Goal: Task Accomplishment & Management: Use online tool/utility

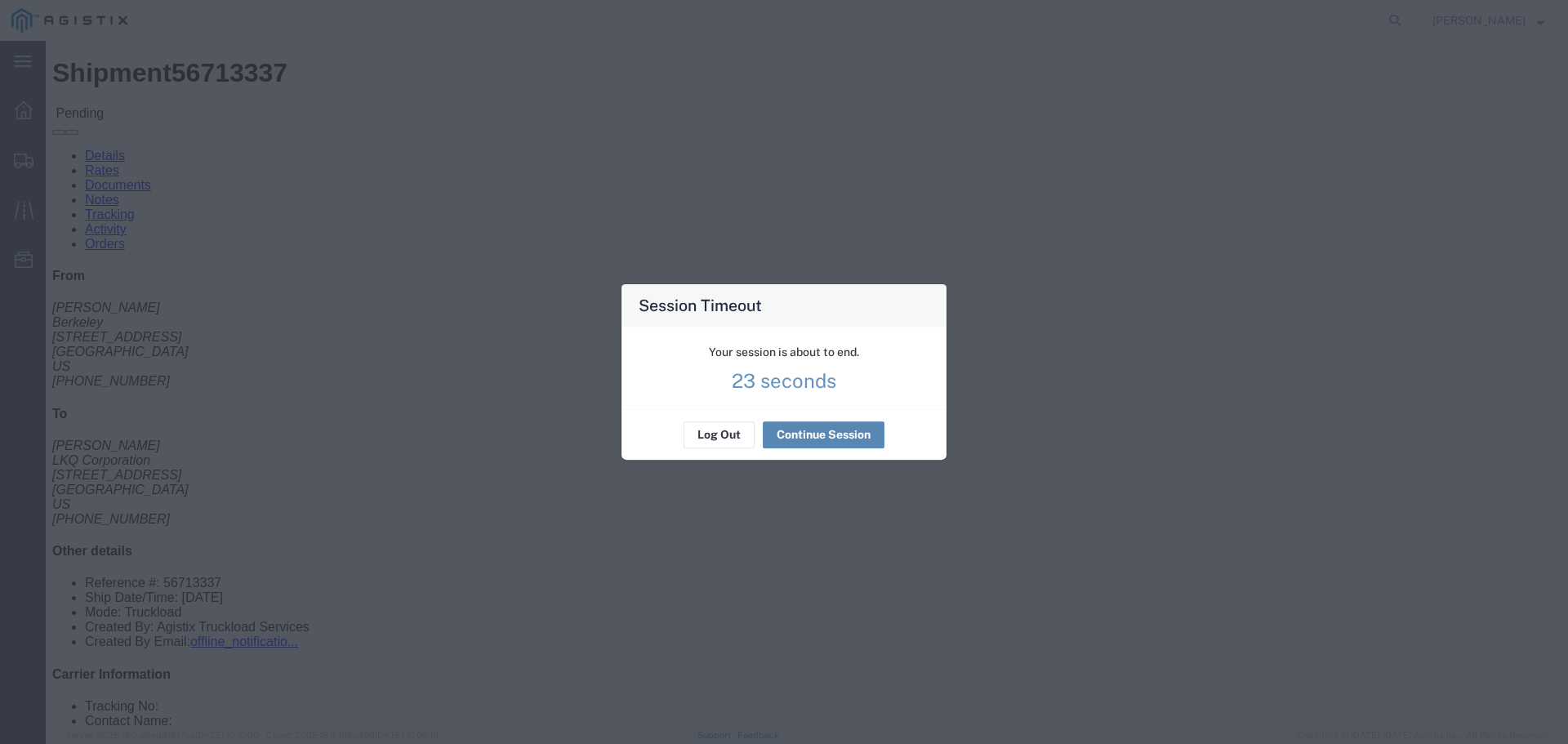
click at [826, 444] on button "Continue Session" at bounding box center [822, 434] width 121 height 26
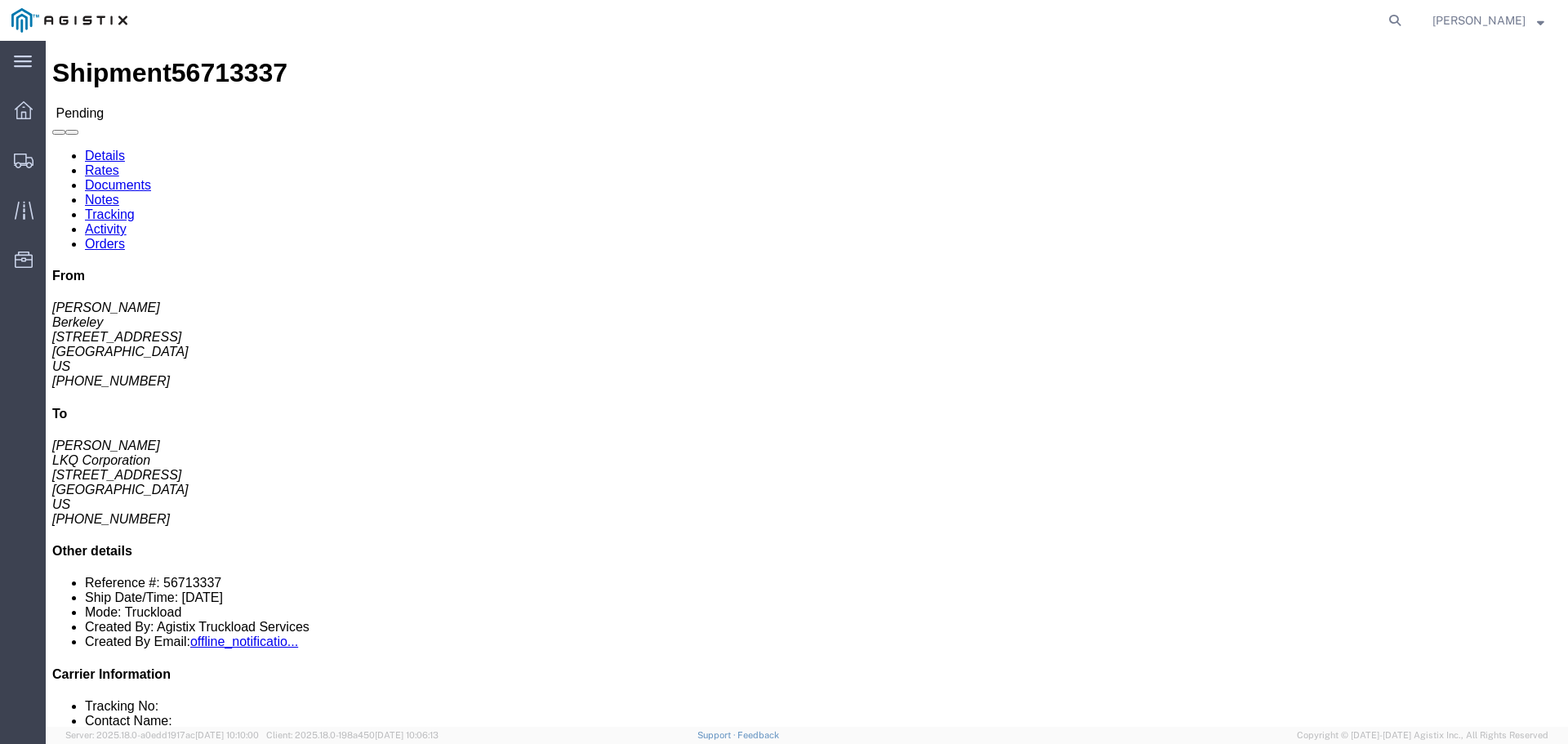
click at [40, 24] on img at bounding box center [69, 20] width 116 height 24
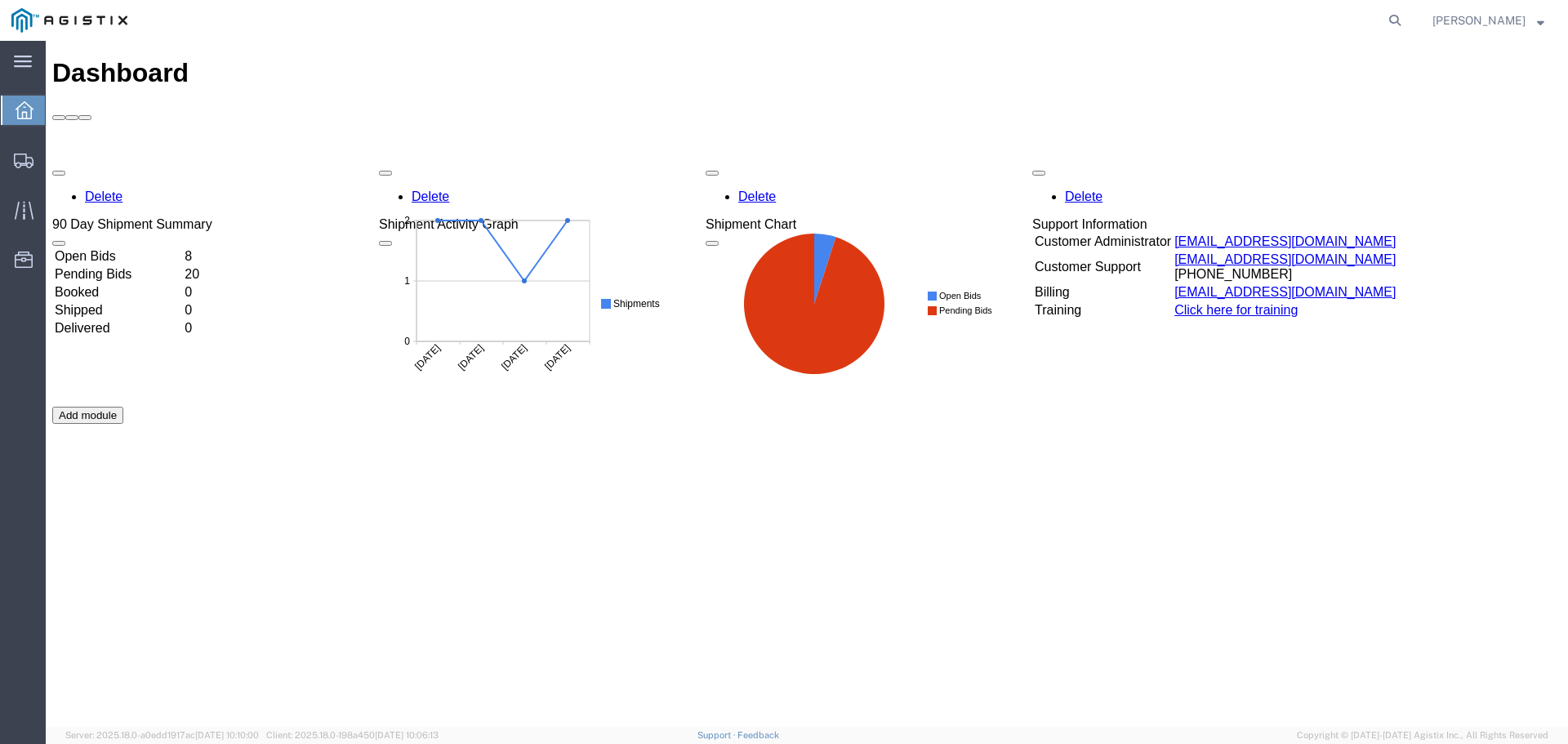
click at [145, 249] on td "Open Bids" at bounding box center [117, 257] width 128 height 17
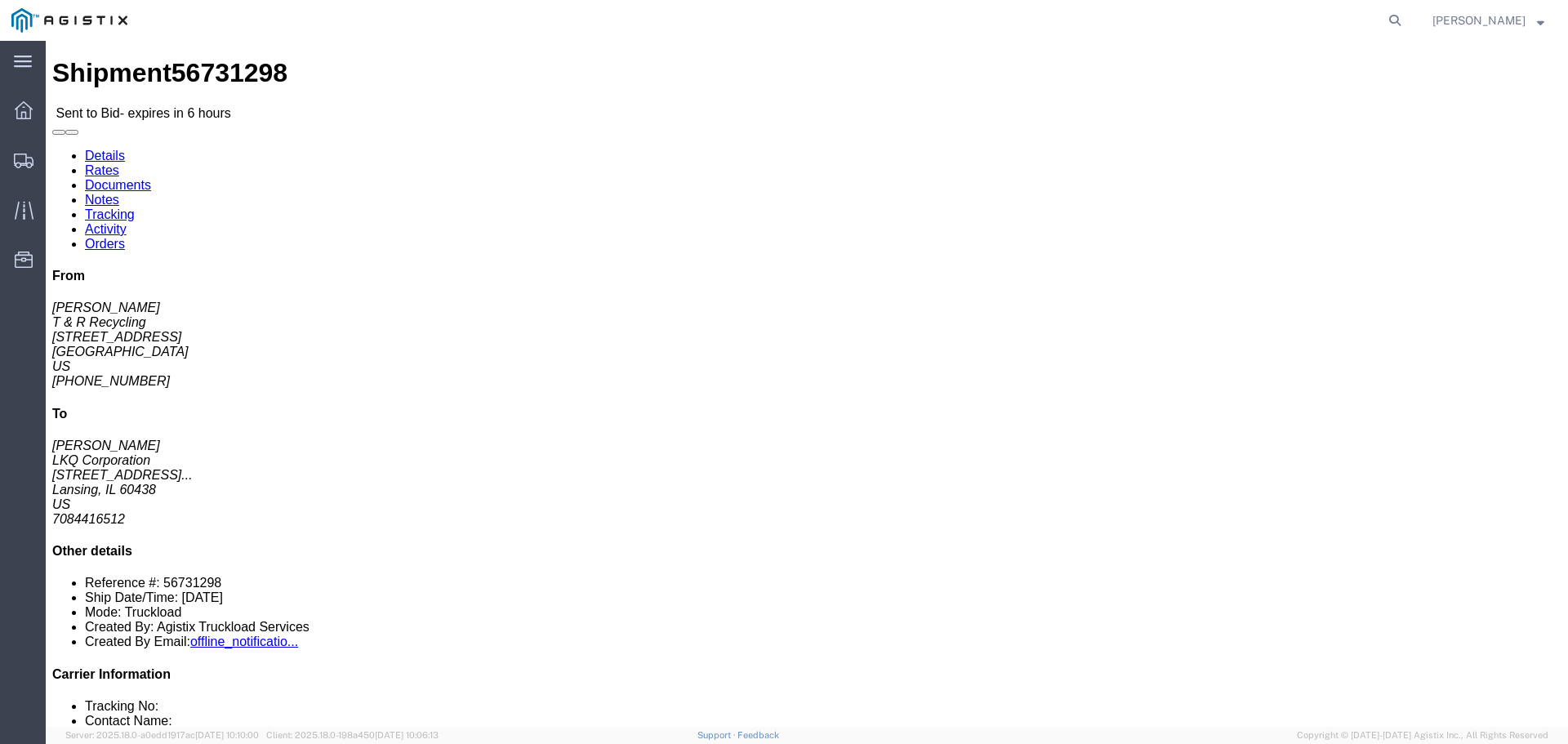
click link "Enter / Modify Bid"
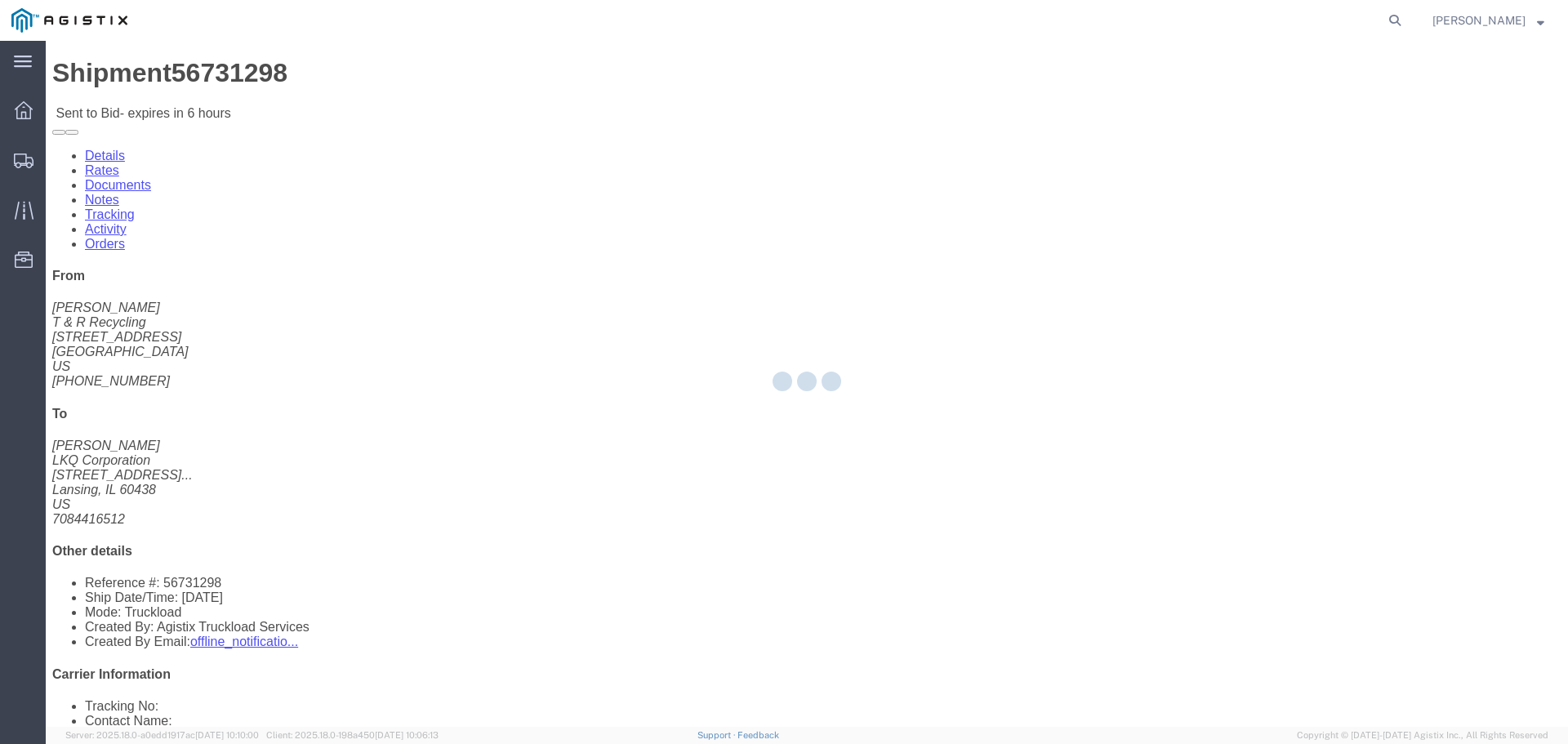
select select "22593"
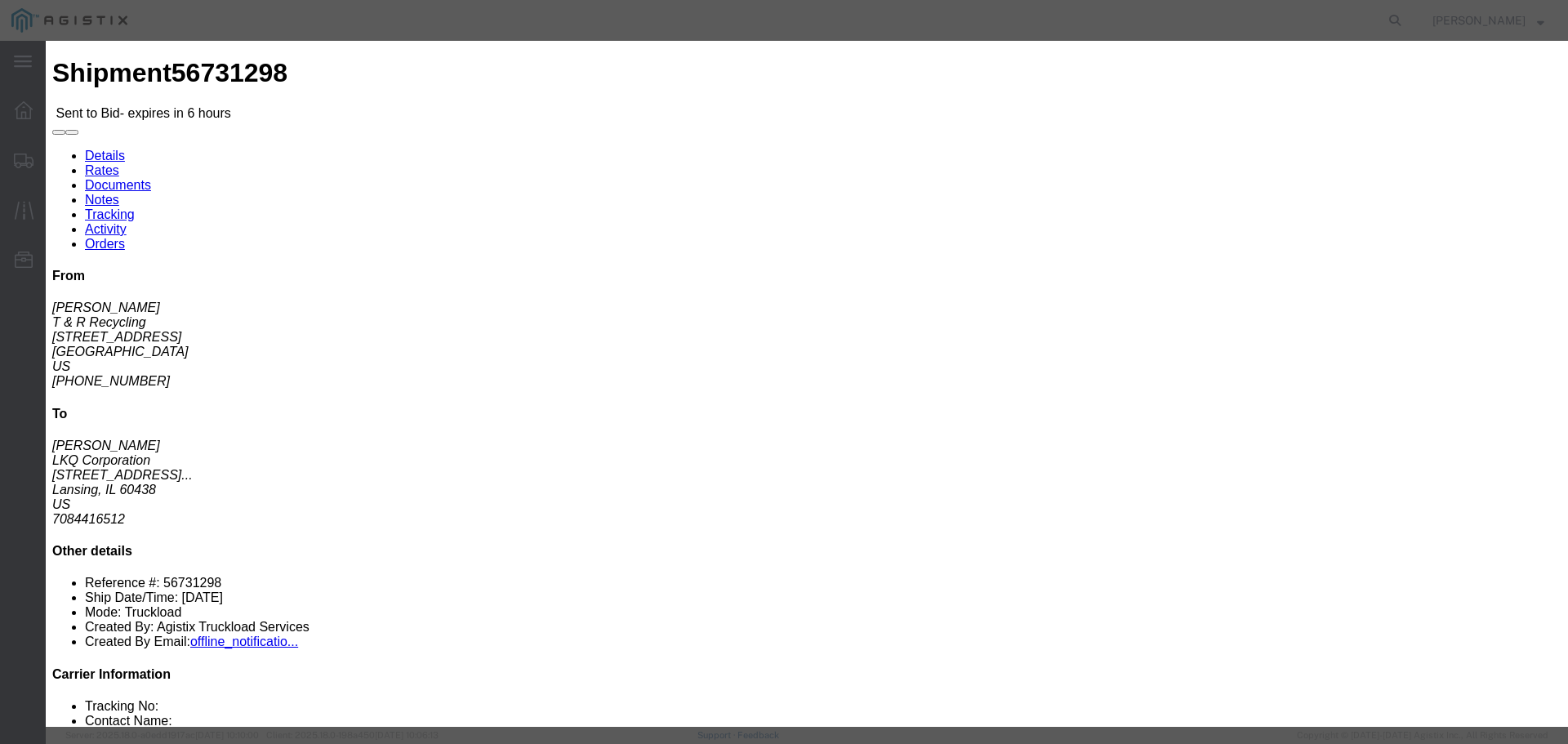
click select "Select Rail TL Standard 3 - 5 Day"
select select "41882"
click select "Select Rail TL Standard 3 - 5 Day"
click input "text"
type input "RLX"
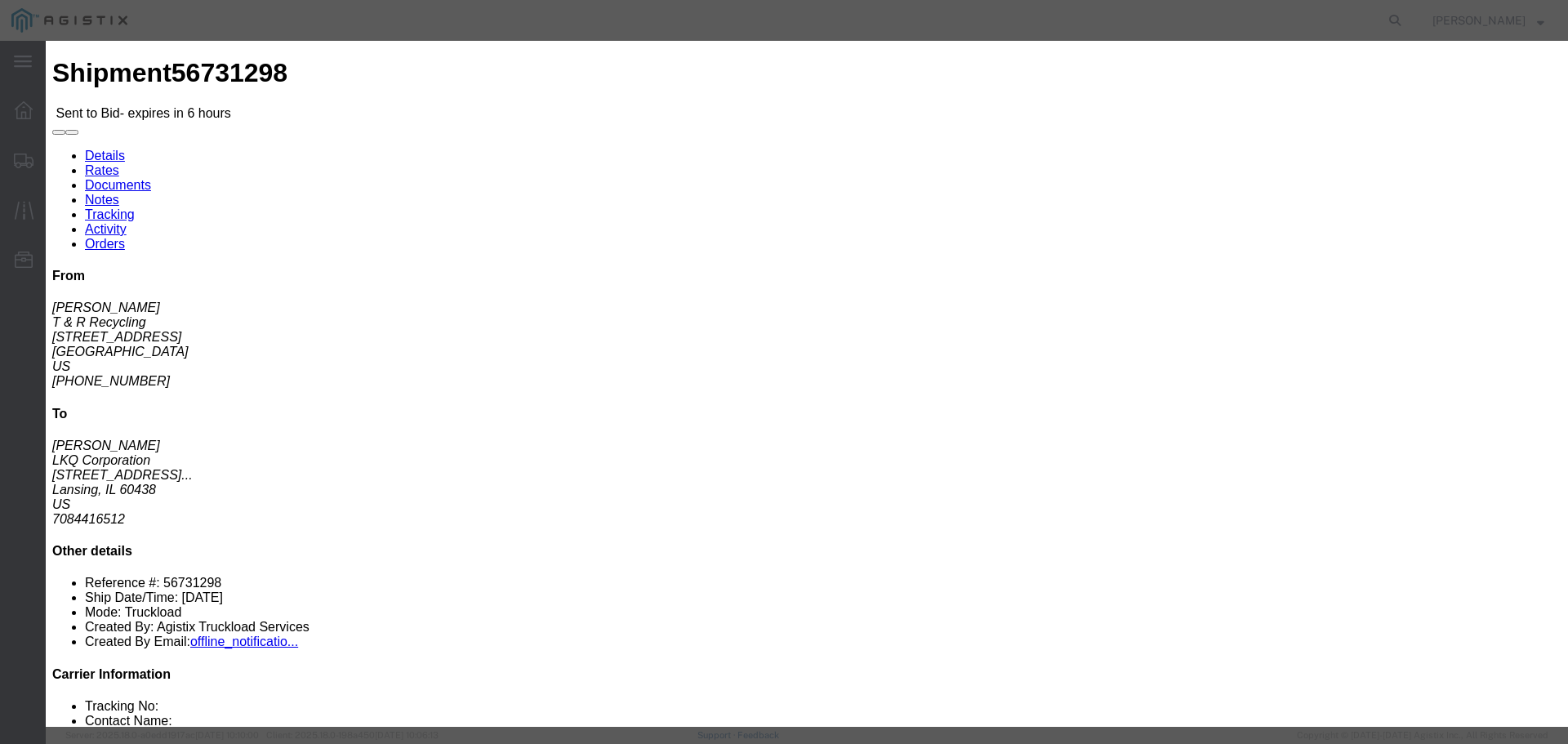
click div "Mode Select Air Less than Truckload Multi-Leg Ocean Freight Rail Small Parcel T…"
click select "Select Air Less than Truckload Multi-Leg Ocean Freight Rail Small Parcel Truckl…"
select select "TL"
click select "Select Air Less than Truckload Multi-Leg Ocean Freight Rail Small Parcel Truckl…"
click input "number"
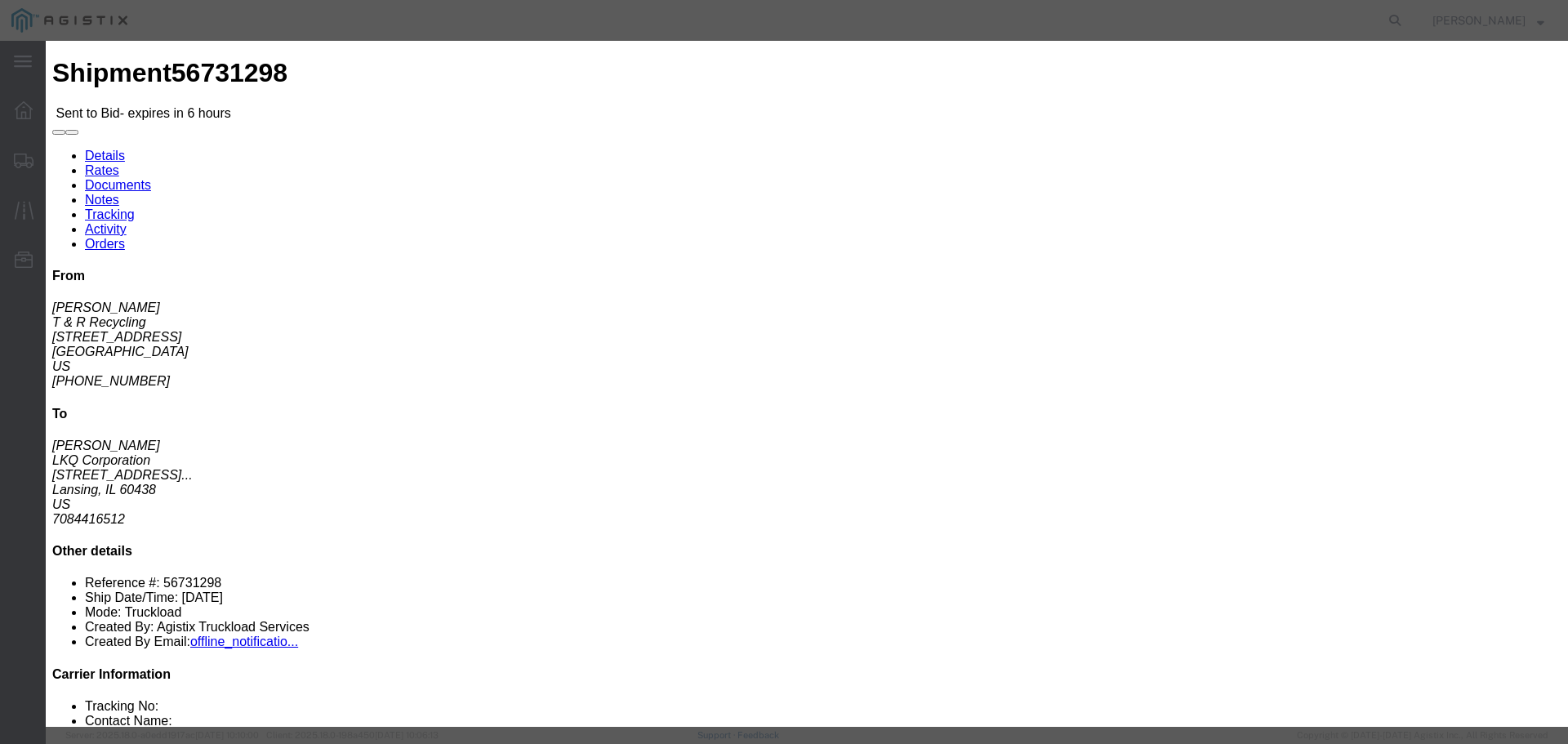
type input "1"
click input "number"
type input "1005"
click button "Submit"
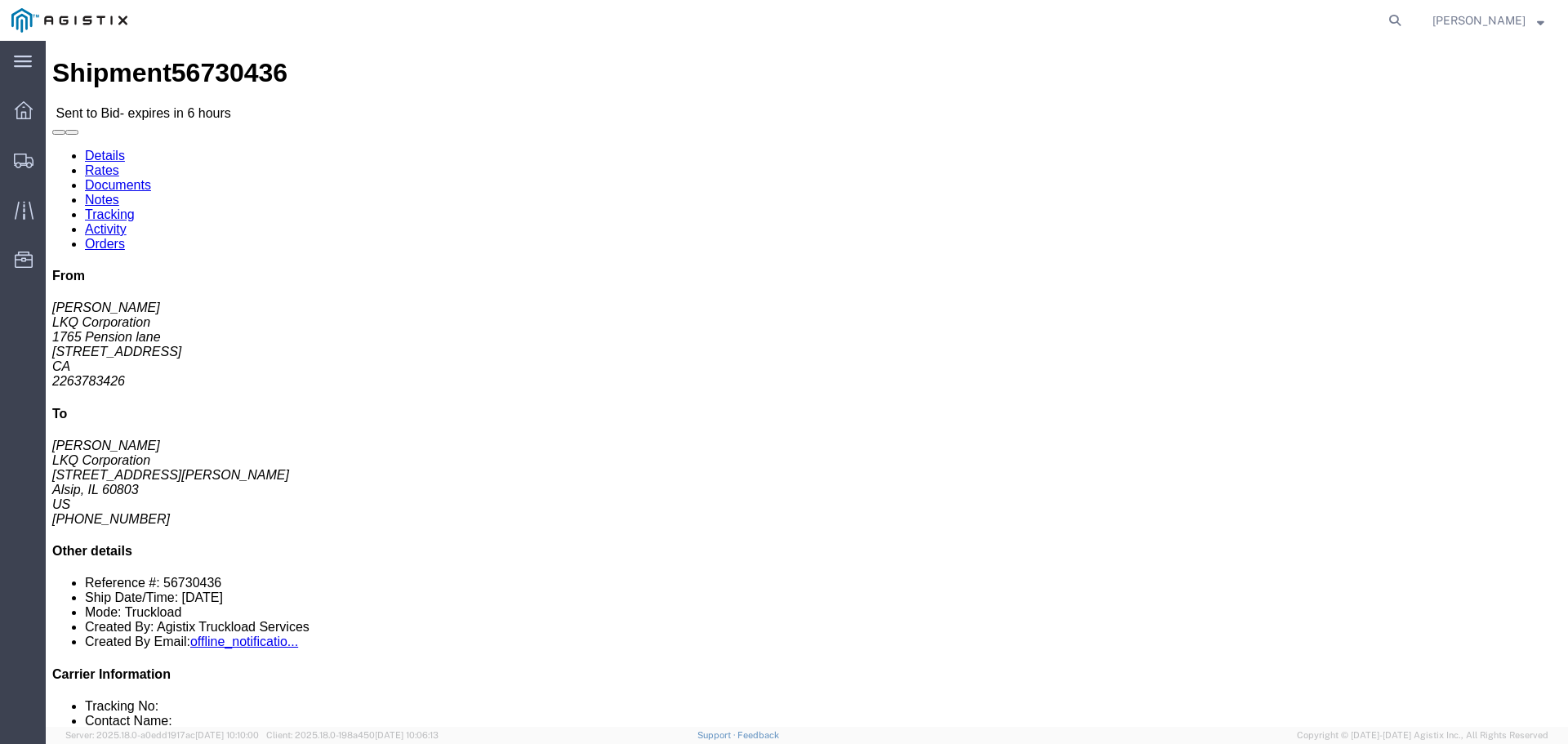
click button "button"
click link "Enter / Modify Bid"
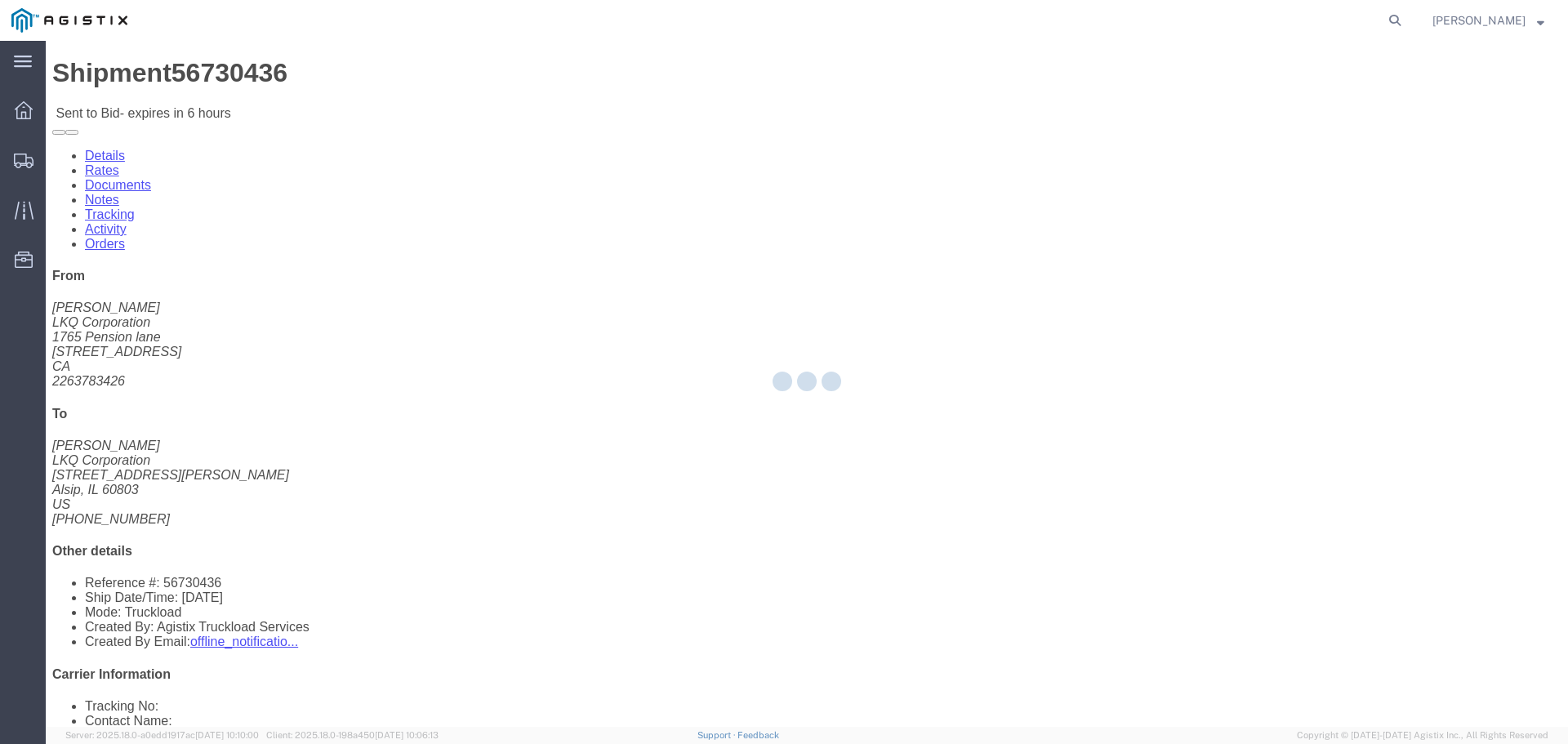
select select "22593"
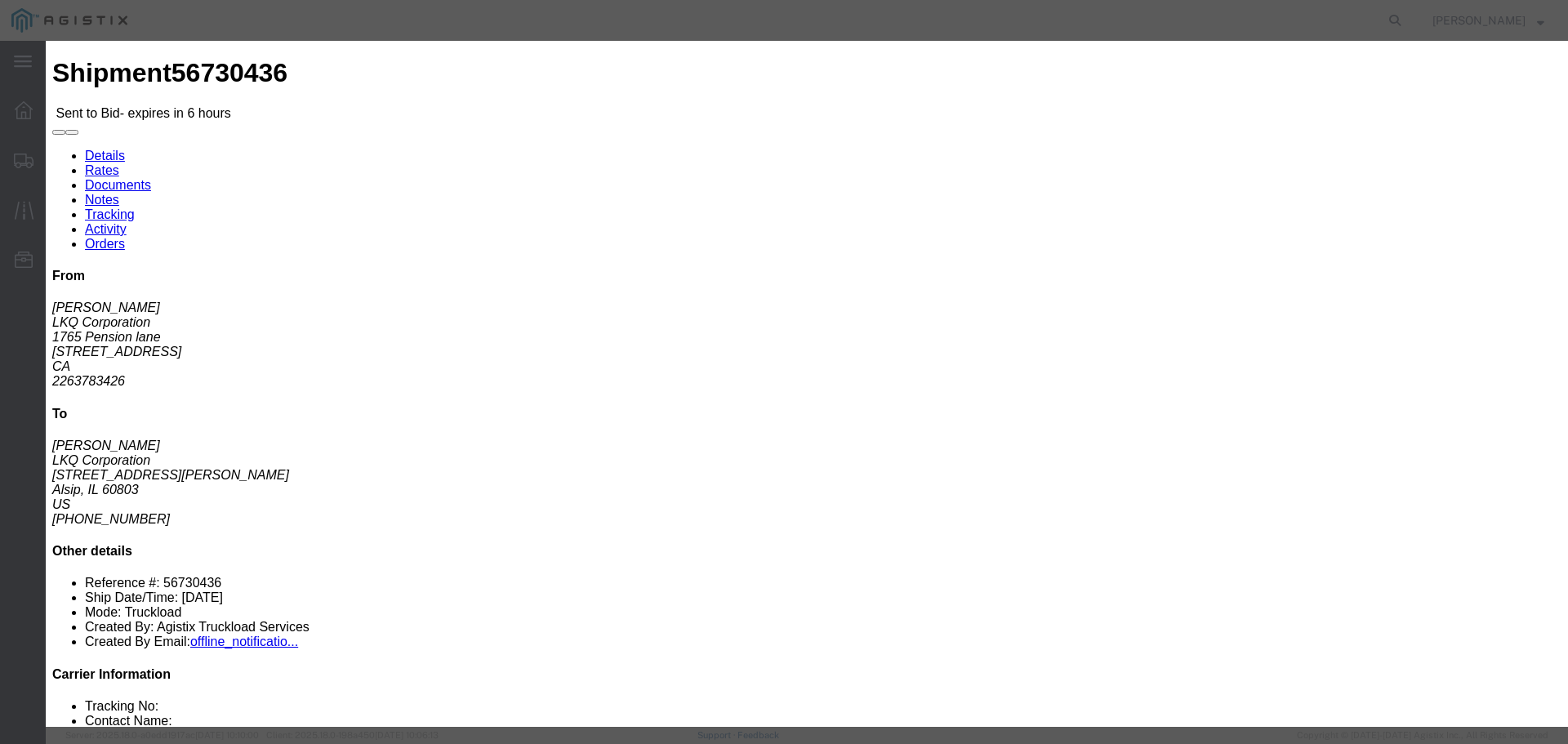
drag, startPoint x: 787, startPoint y: 145, endPoint x: 799, endPoint y: 160, distance: 19.2
click select "Select Rail TL Standard 3 - 5 Day"
select select "41882"
click select "Select Rail TL Standard 3 - 5 Day"
click div
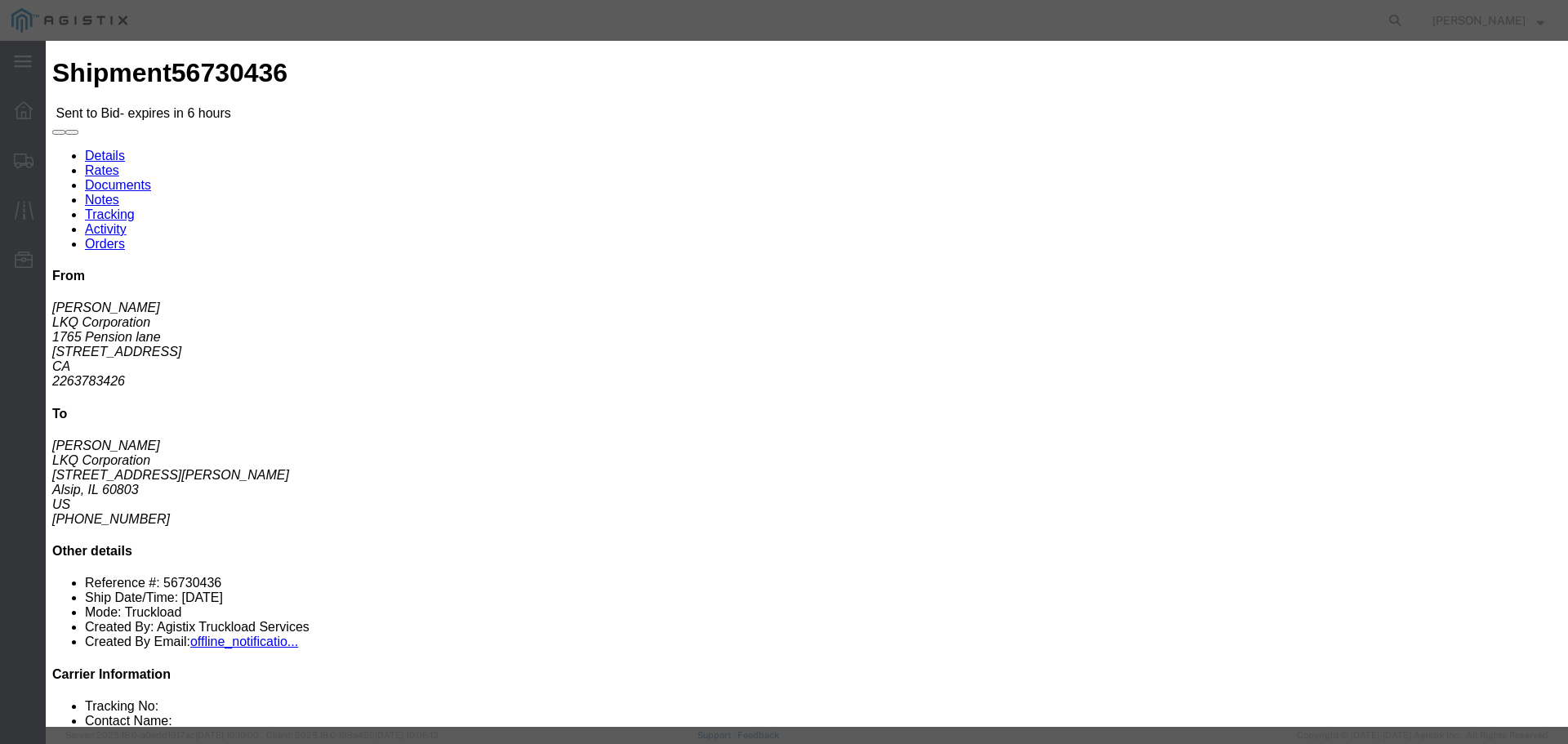
type input "RLX"
drag, startPoint x: 628, startPoint y: 331, endPoint x: 632, endPoint y: 340, distance: 9.8
click select "Select Air Less than Truckload Multi-Leg Ocean Freight Rail Small Parcel Truckl…"
select select "TL"
click select "Select Air Less than Truckload Multi-Leg Ocean Freight Rail Small Parcel Truckl…"
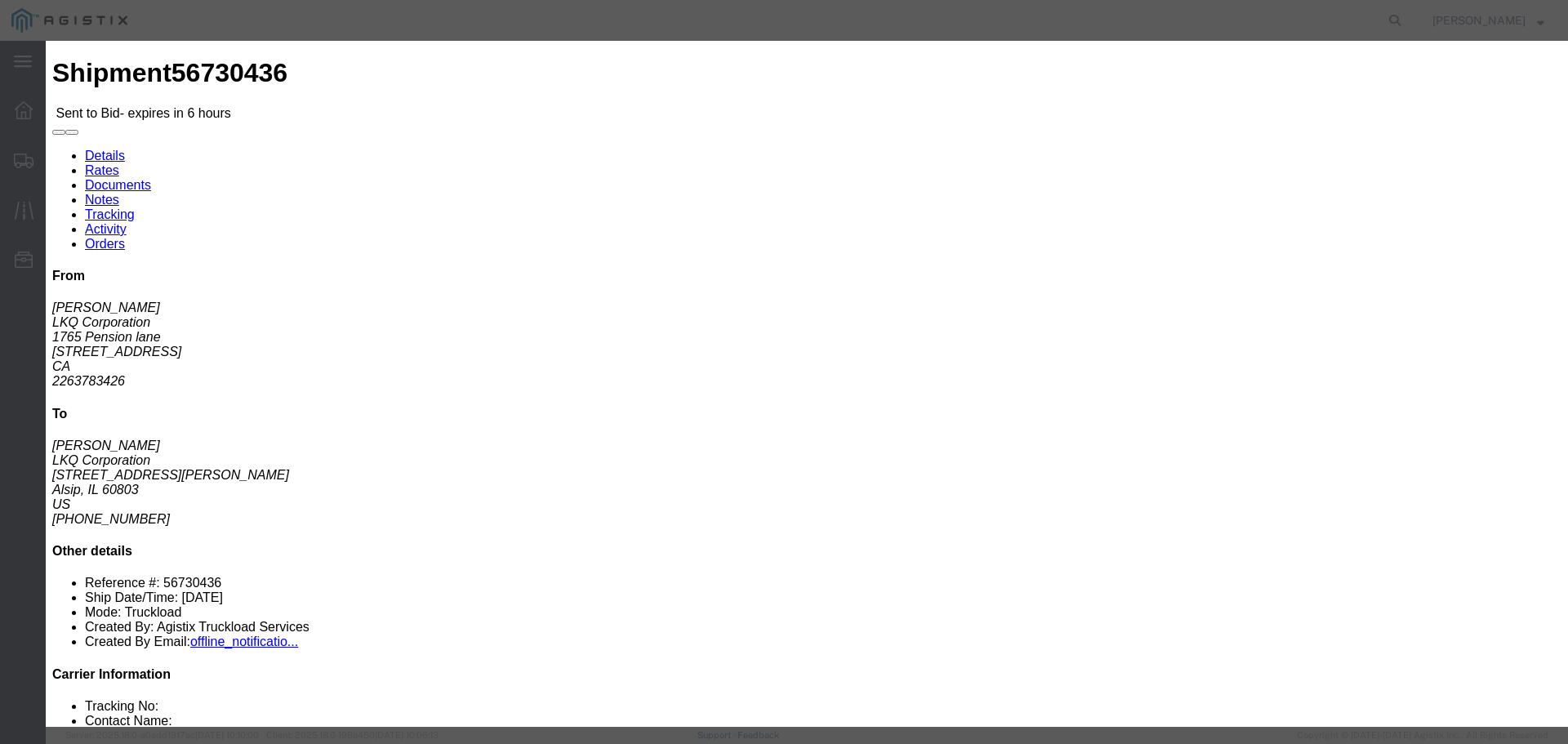
click input "number"
type input "1"
click input "number"
type input "1150"
click div "Add charge"
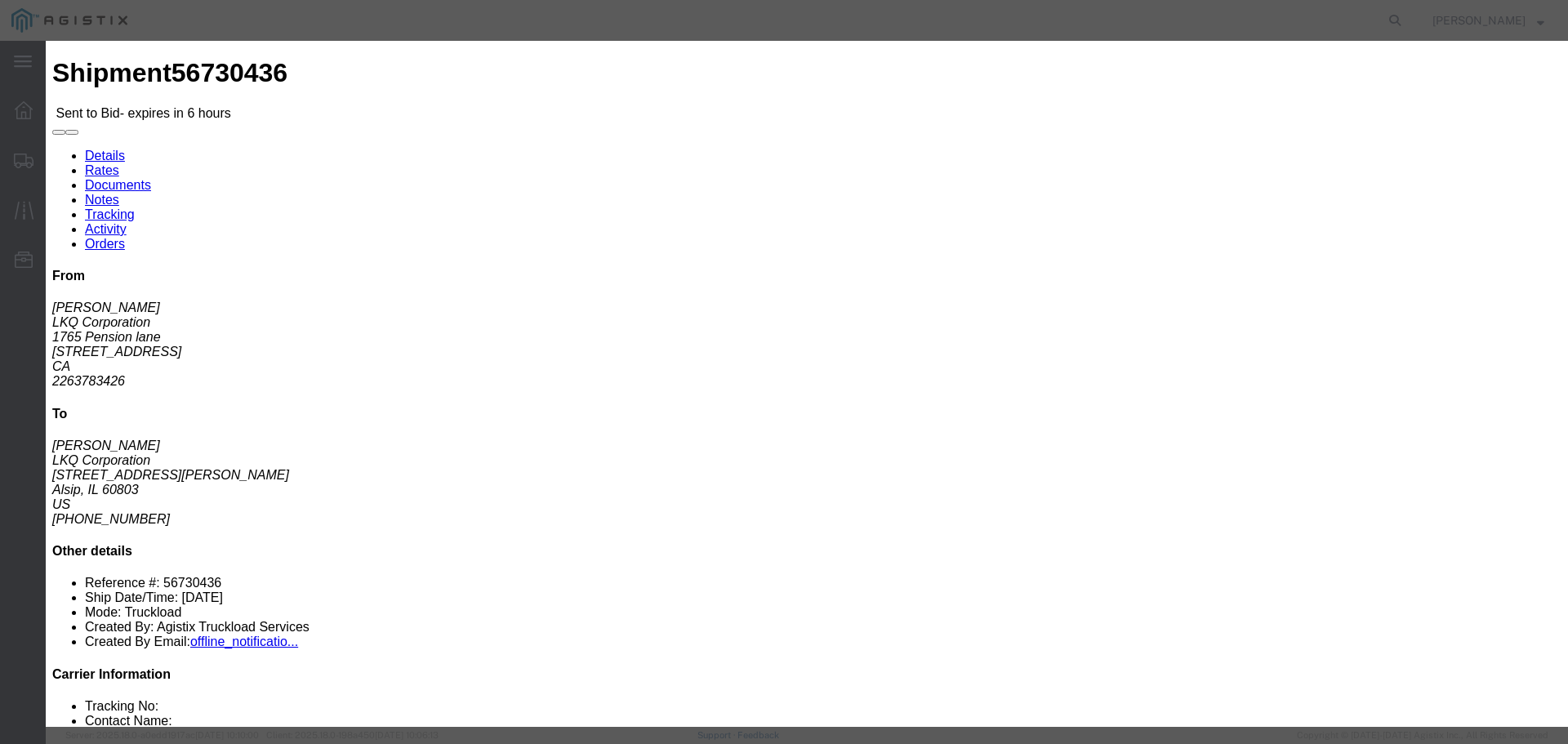
click button "Submit"
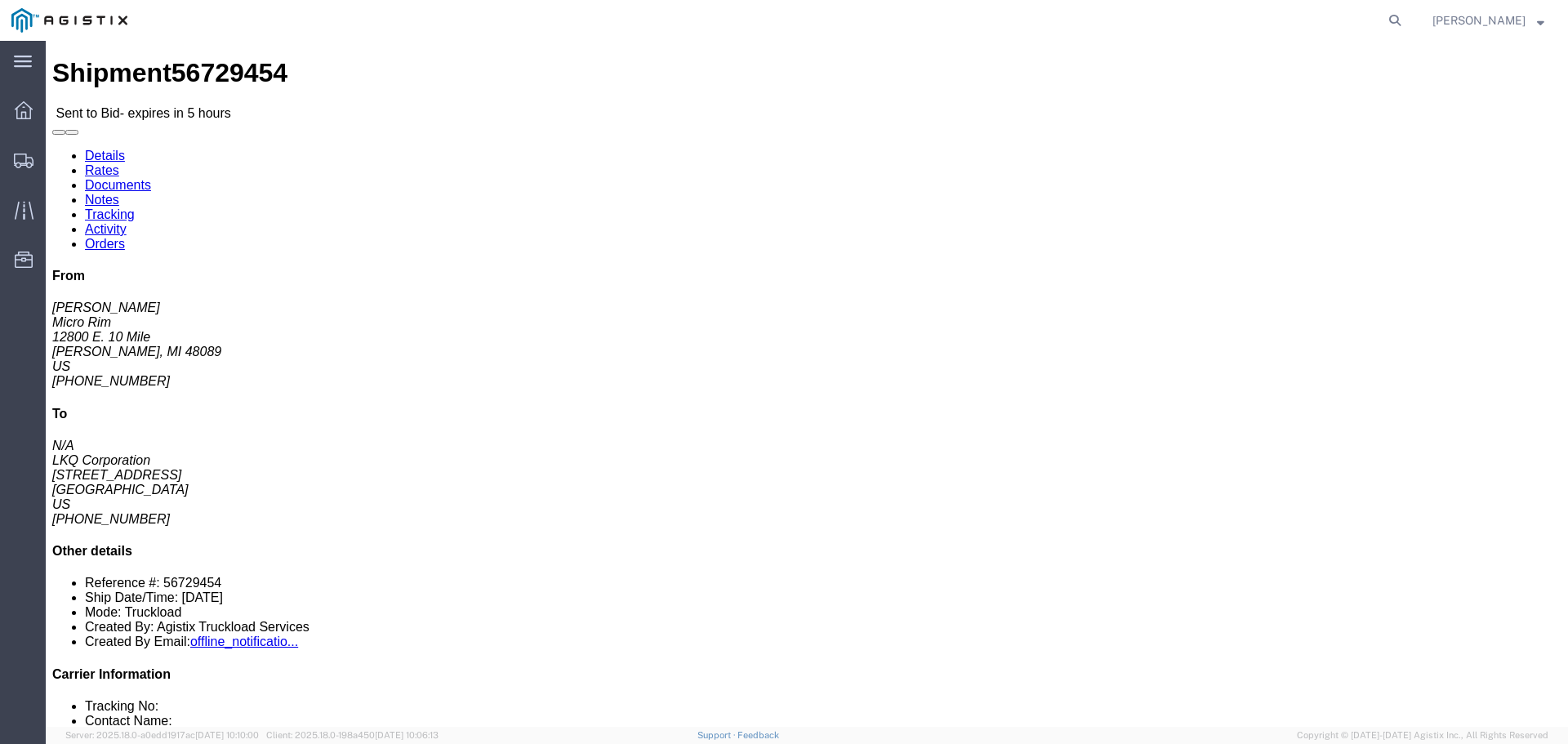
click button "button"
click link "Enter / Modify Bid"
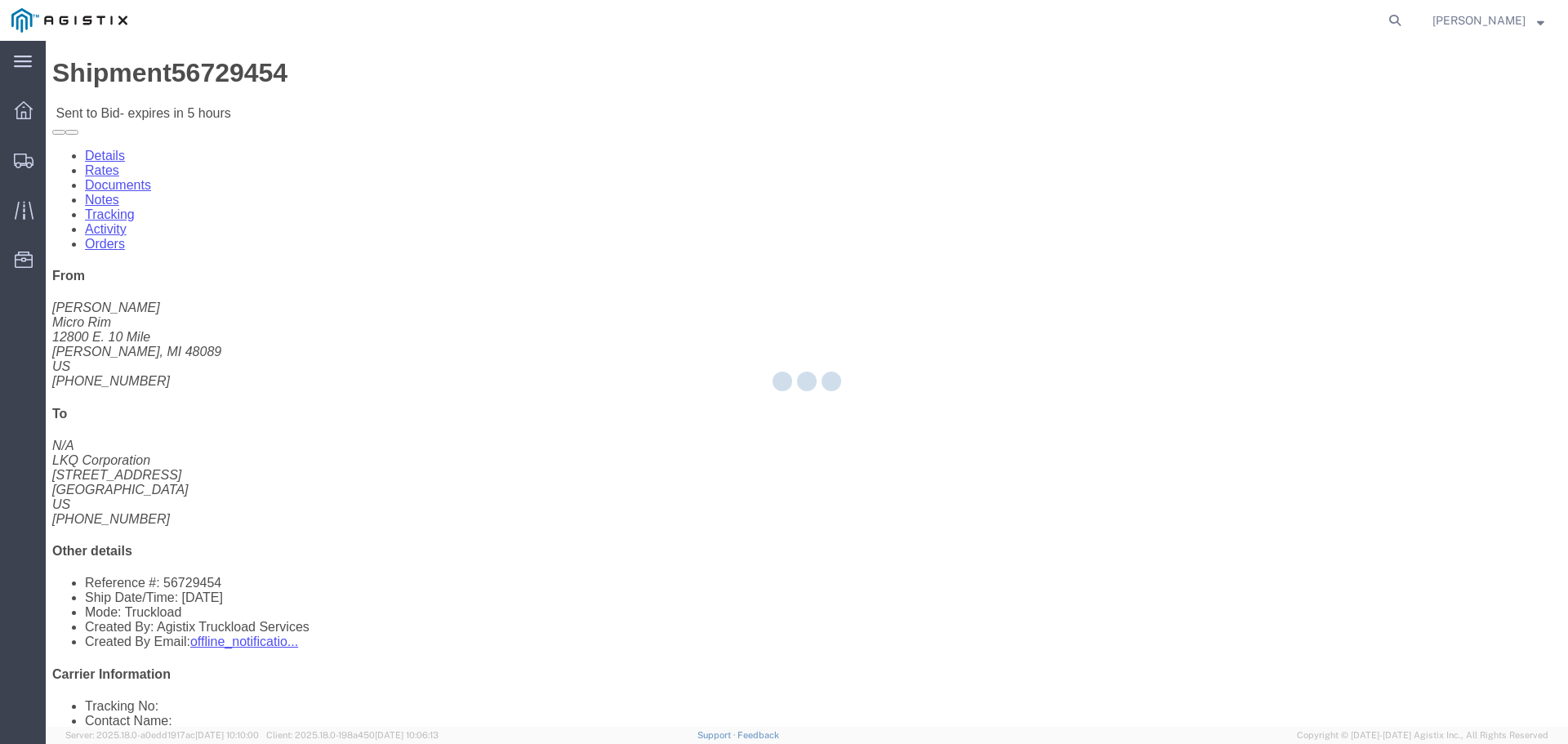
select select "22593"
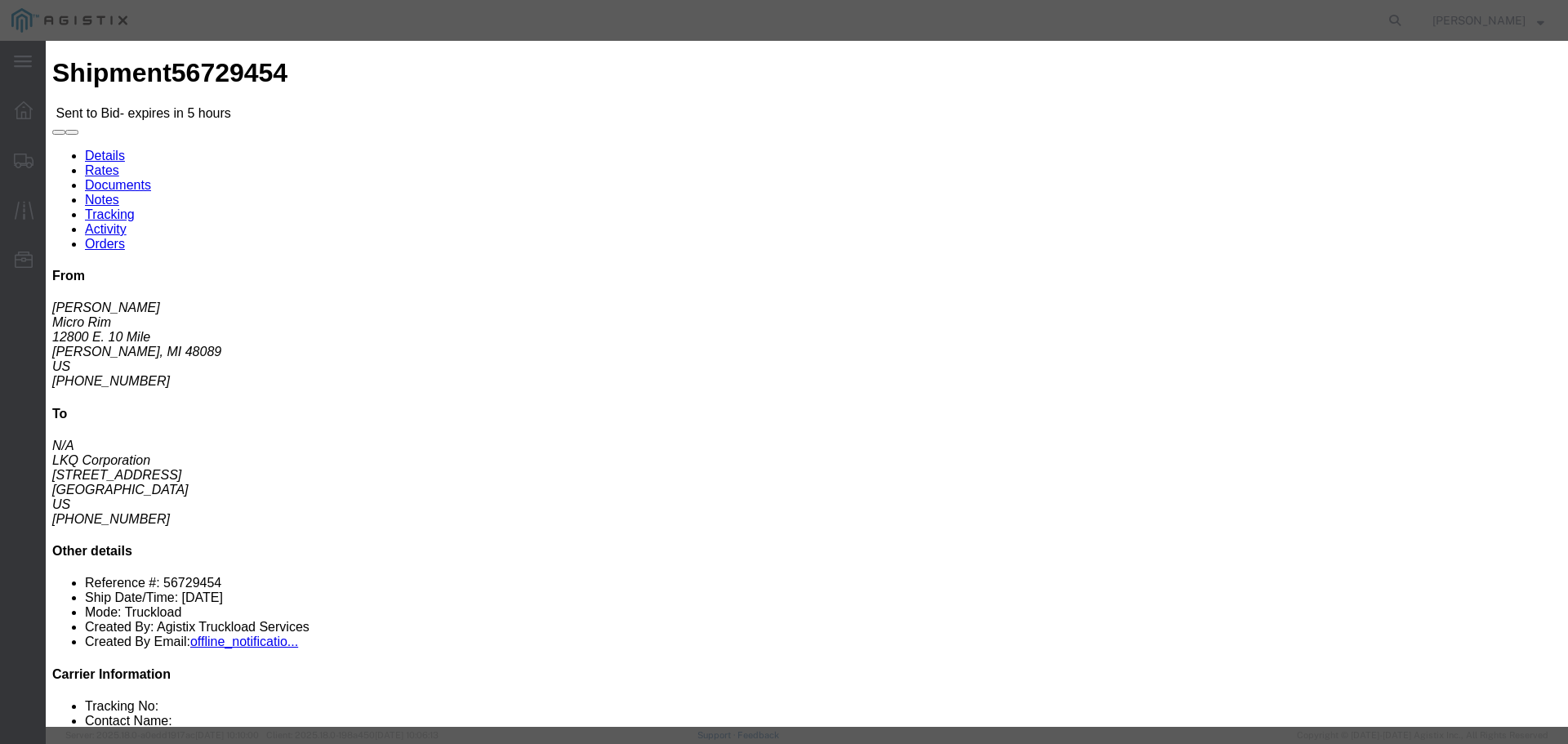
click select "Select Rail TL Standard 3 - 5 Day"
select select "41882"
click select "Select Rail TL Standard 3 - 5 Day"
drag, startPoint x: 1083, startPoint y: 154, endPoint x: 1094, endPoint y: 158, distance: 11.7
click input "text"
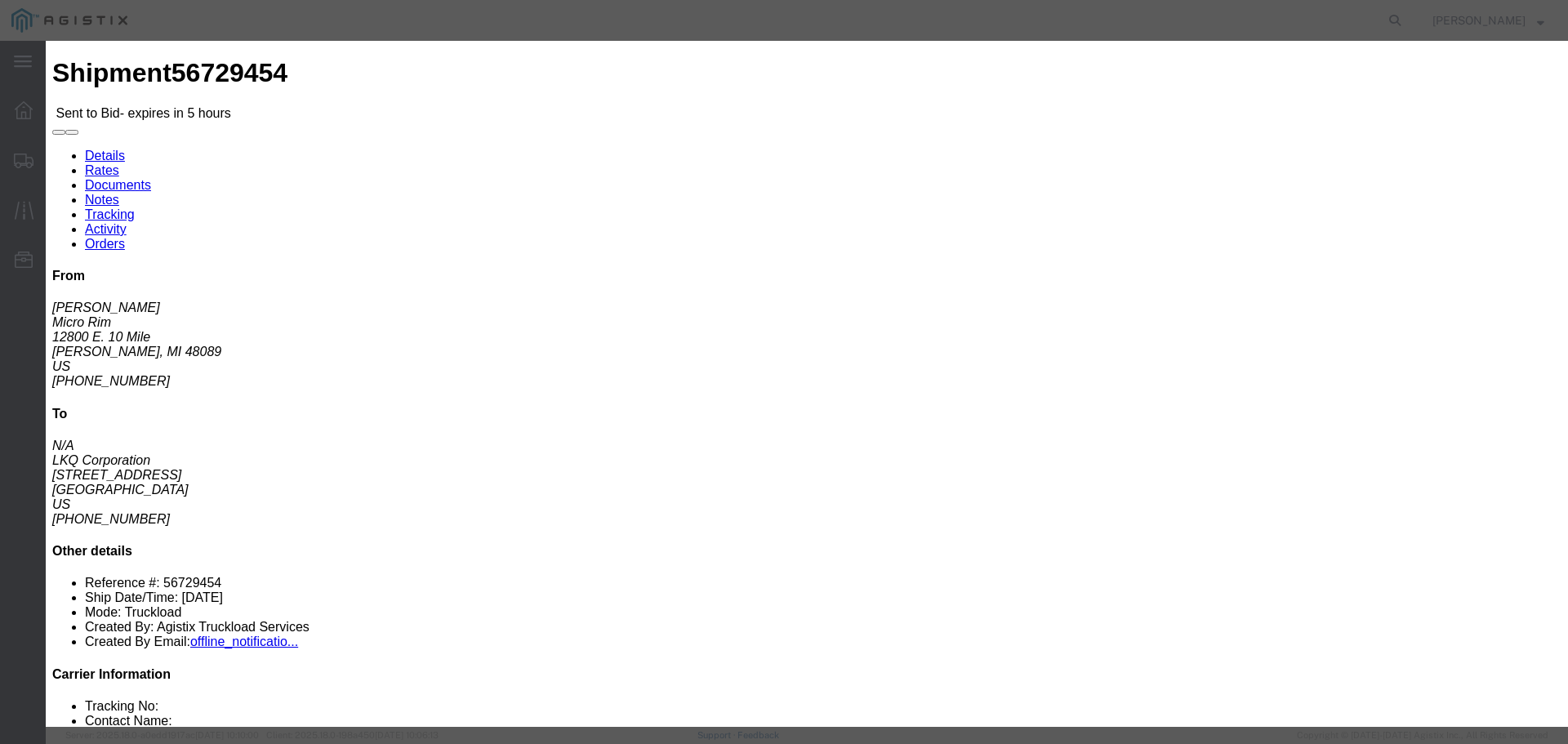
type input "RLX"
click select "Select Air Less than Truckload Multi-Leg Ocean Freight Rail Small Parcel Truckl…"
select select "TL"
click select "Select Air Less than Truckload Multi-Leg Ocean Freight Rail Small Parcel Truckl…"
click input "number"
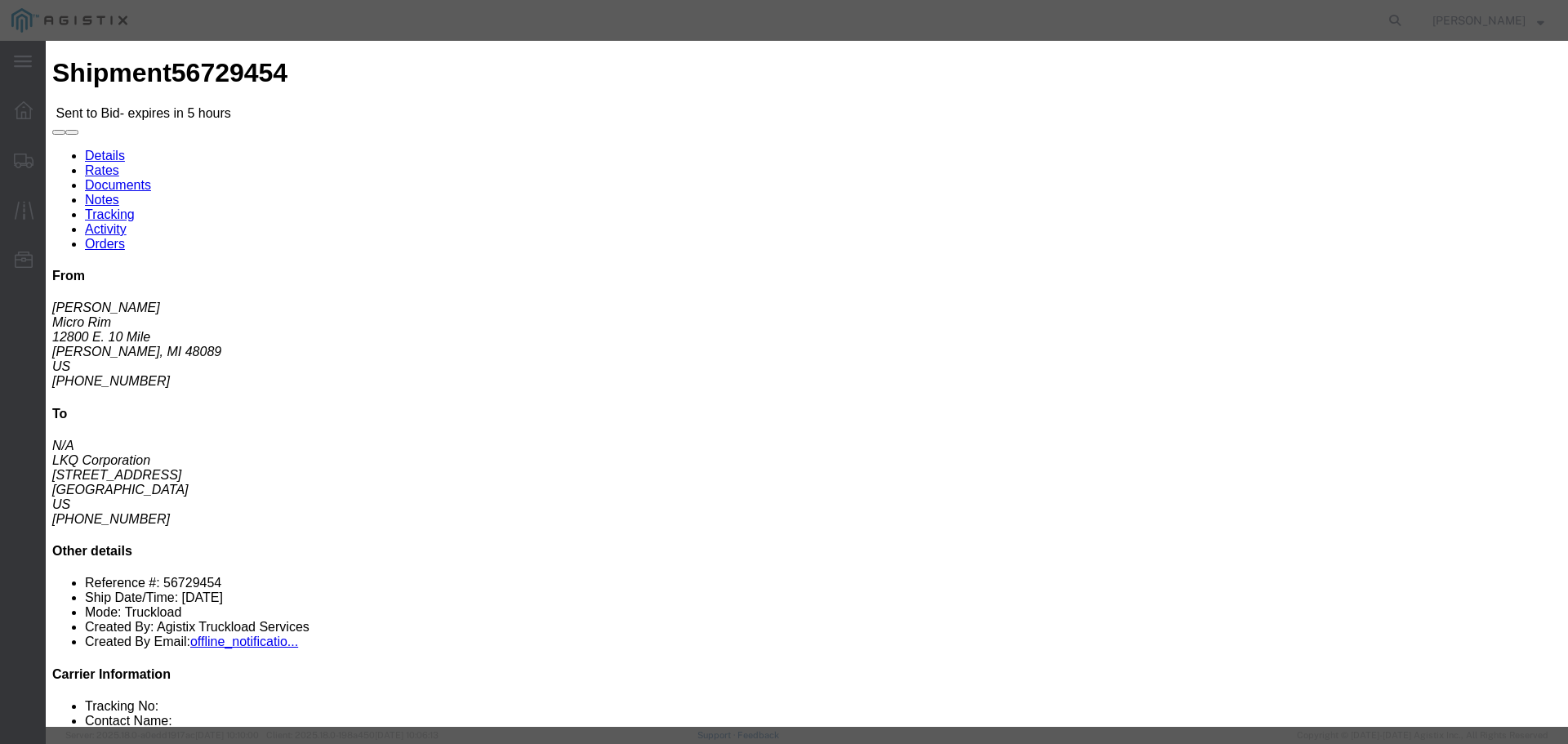
type input "1"
click input "number"
type input "1970"
click button "Submit"
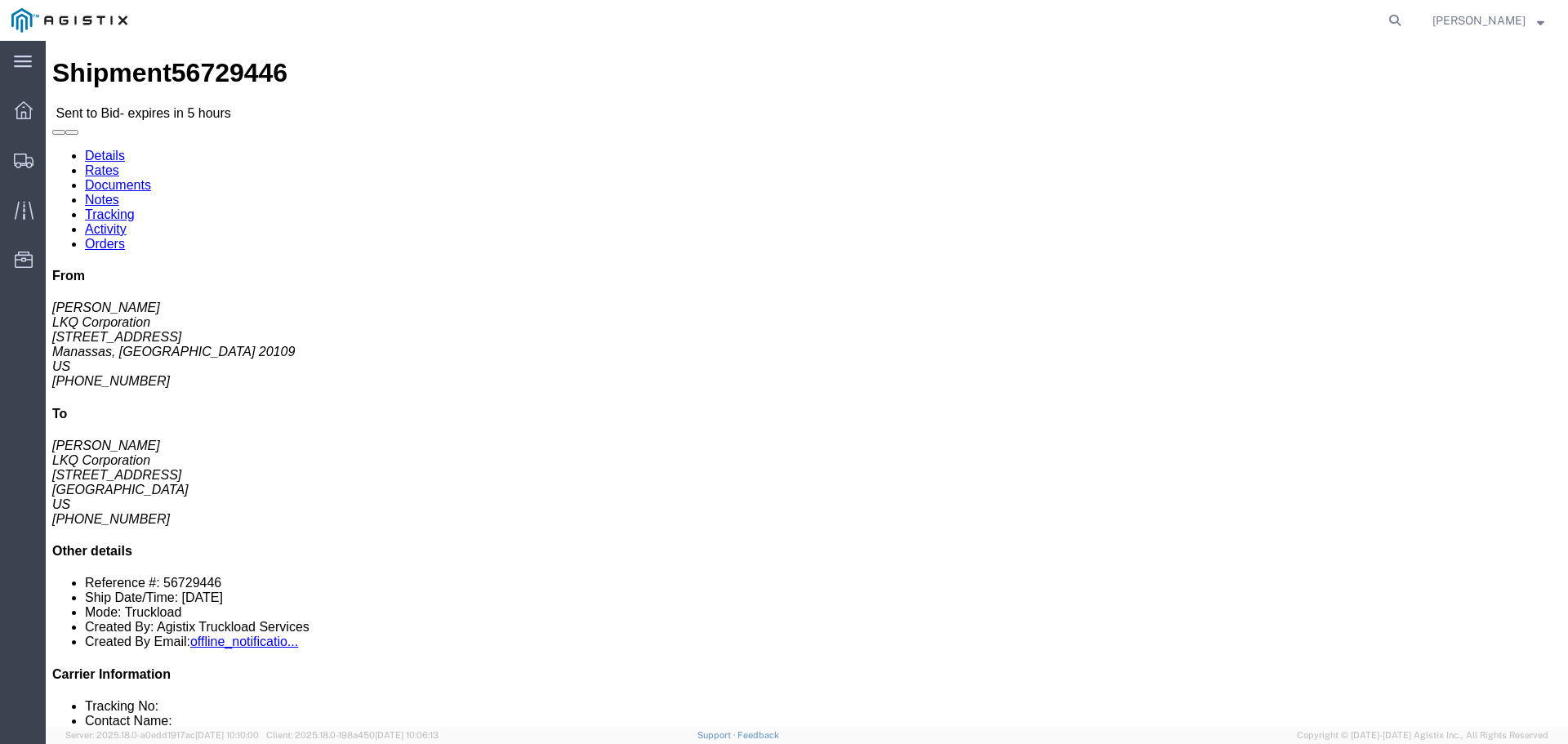
click button "button"
click link "Enter / Modify Bid"
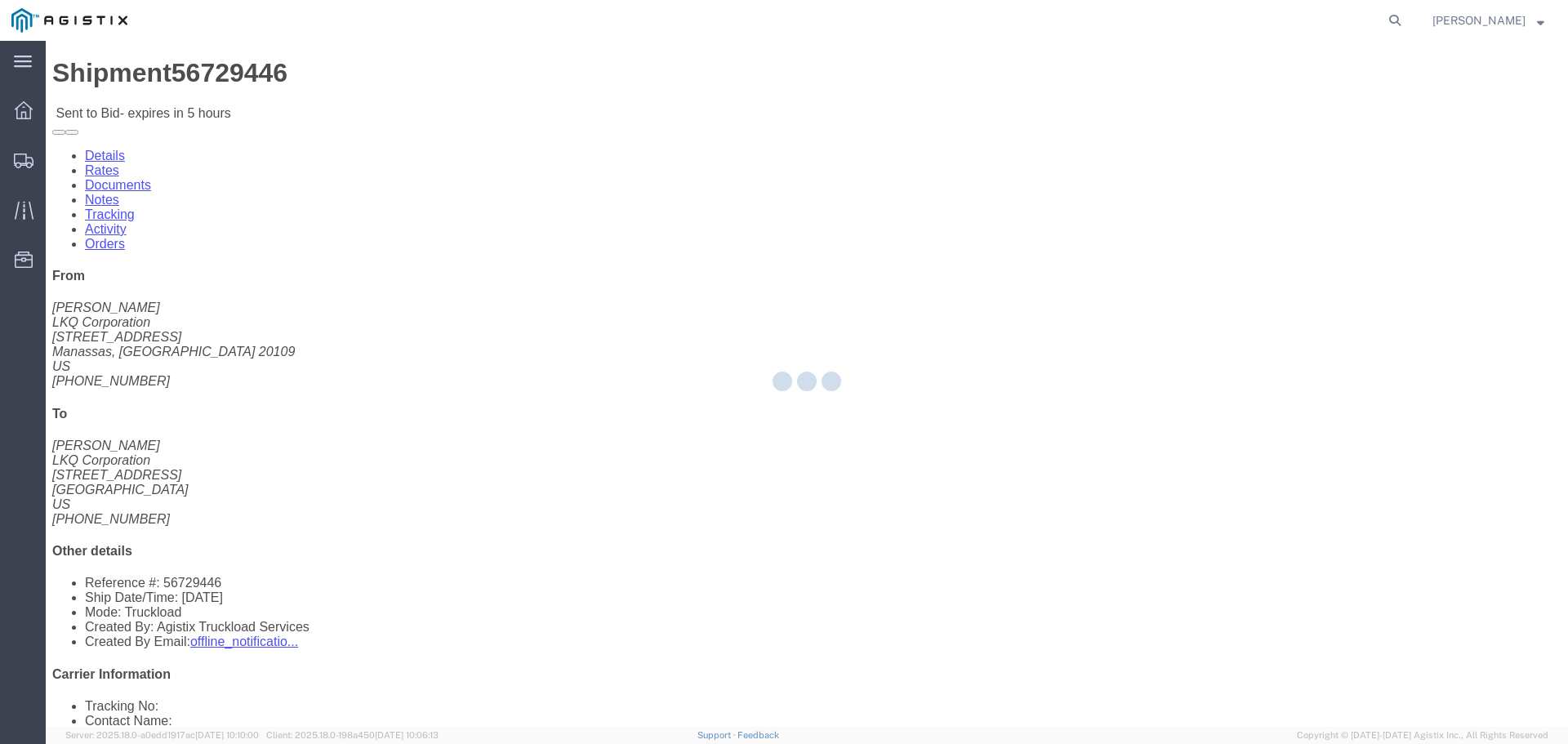
select select "22593"
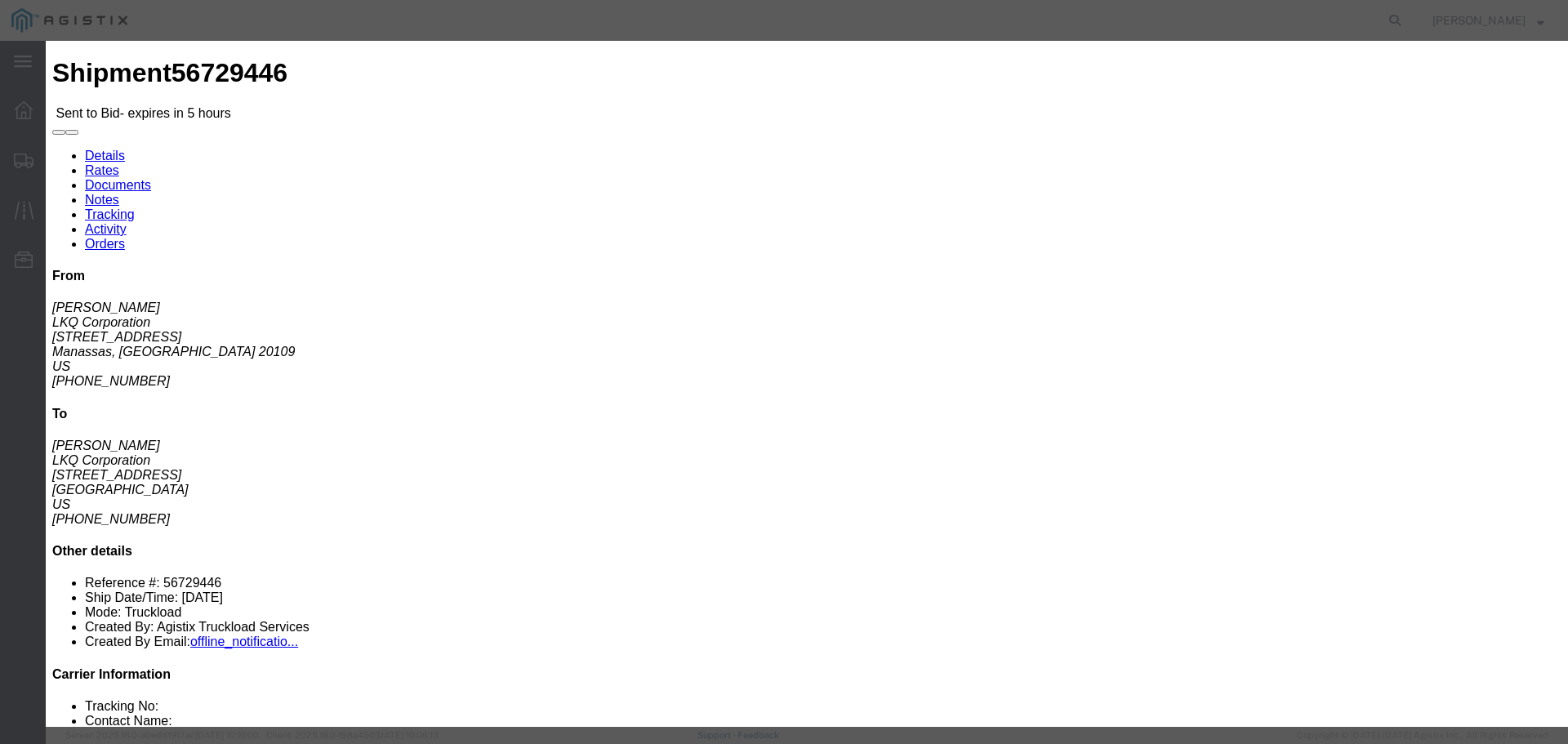
click select "Select Rail TL Standard 3 - 5 Day"
select select "41882"
click select "Select Rail TL Standard 3 - 5 Day"
drag, startPoint x: 1091, startPoint y: 148, endPoint x: 1099, endPoint y: 161, distance: 15.3
click input "text"
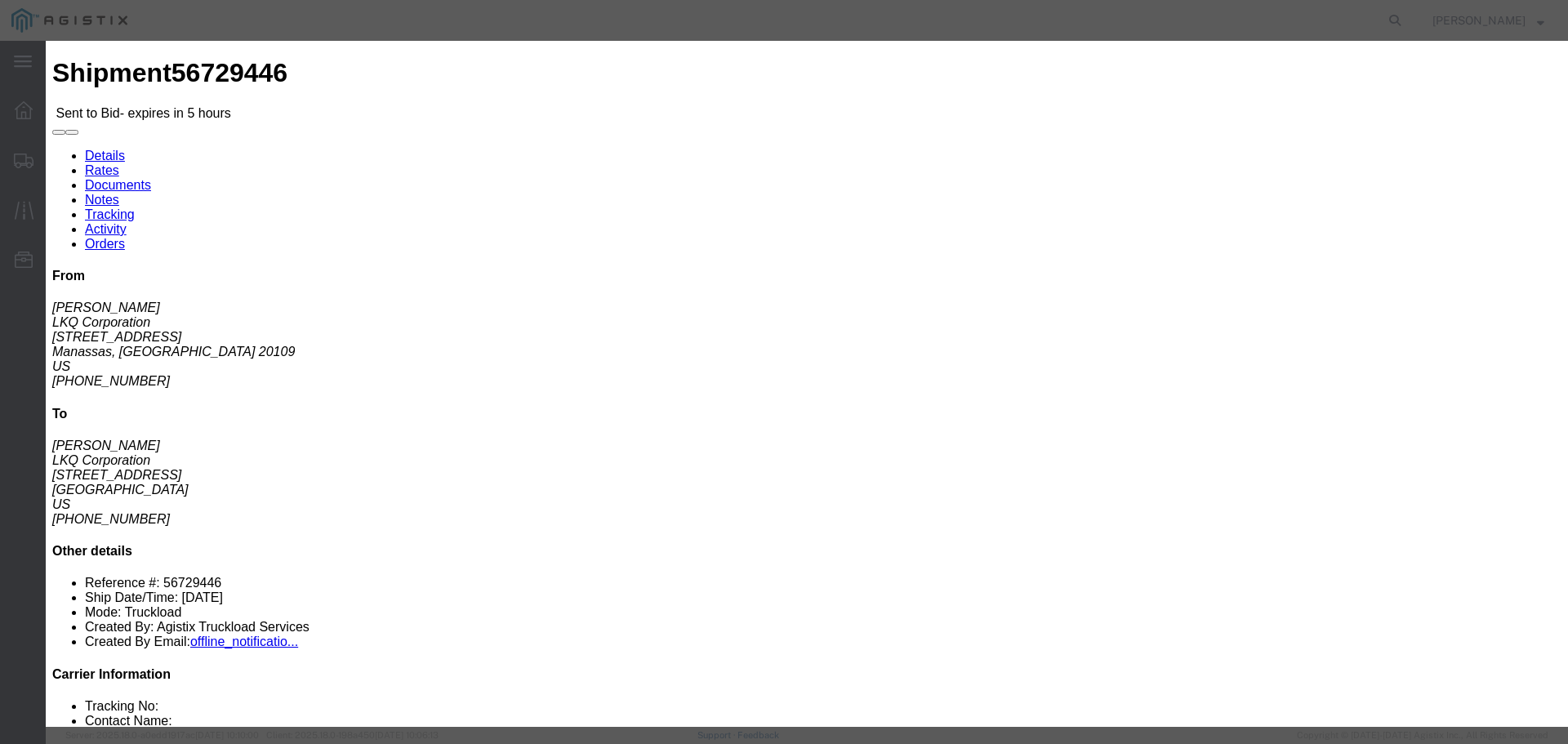
type input "RLX"
click select "Select Air Less than Truckload Multi-Leg Ocean Freight Rail Small Parcel Truckl…"
select select "TL"
click select "Select Air Less than Truckload Multi-Leg Ocean Freight Rail Small Parcel Truckl…"
click input "number"
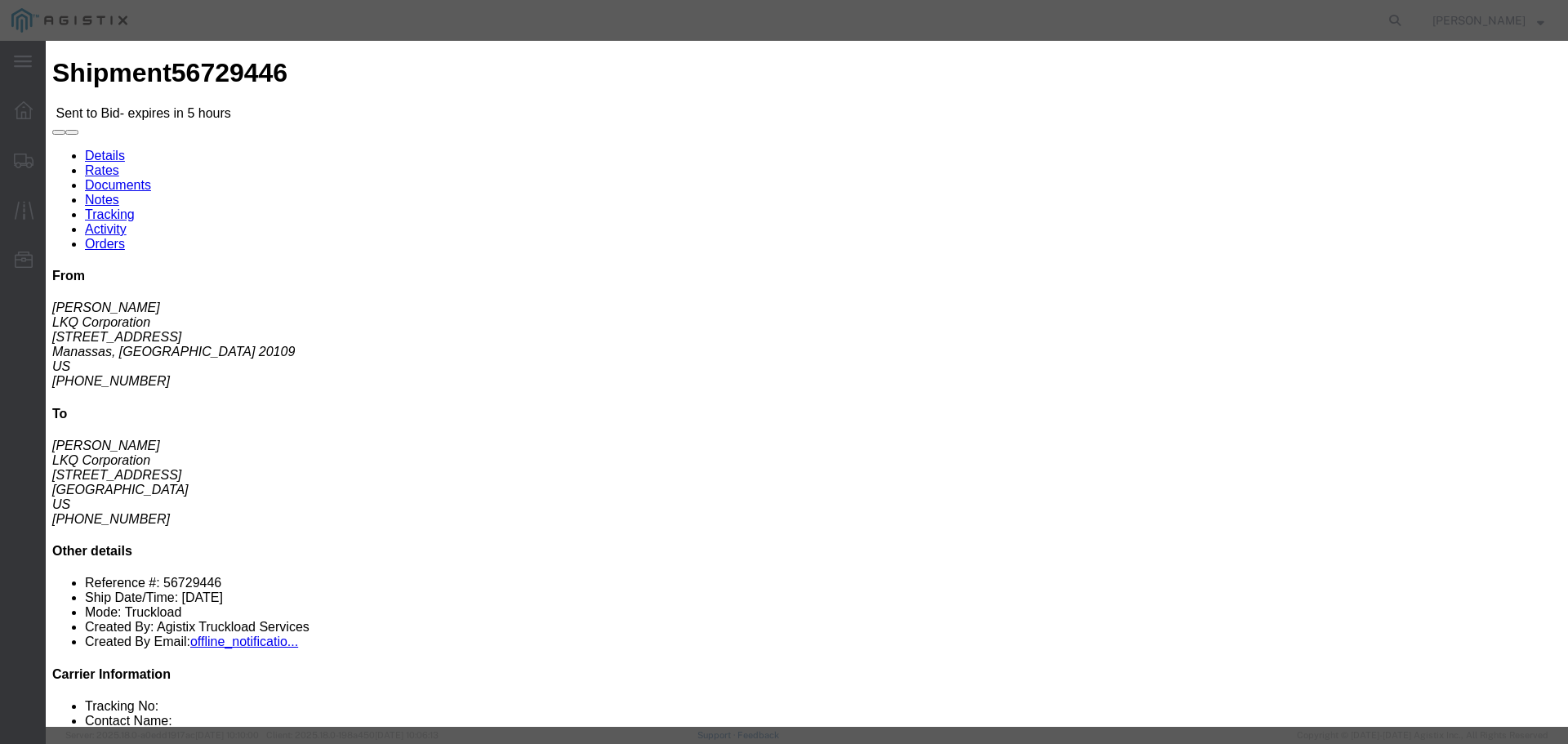
type input "1"
click div "Select 2 Day Service 3 Axle Winch Truck 3 to 5 Day Service 96L Domestic Flat Ra…"
click input "number"
type input "1300"
click button "Submit"
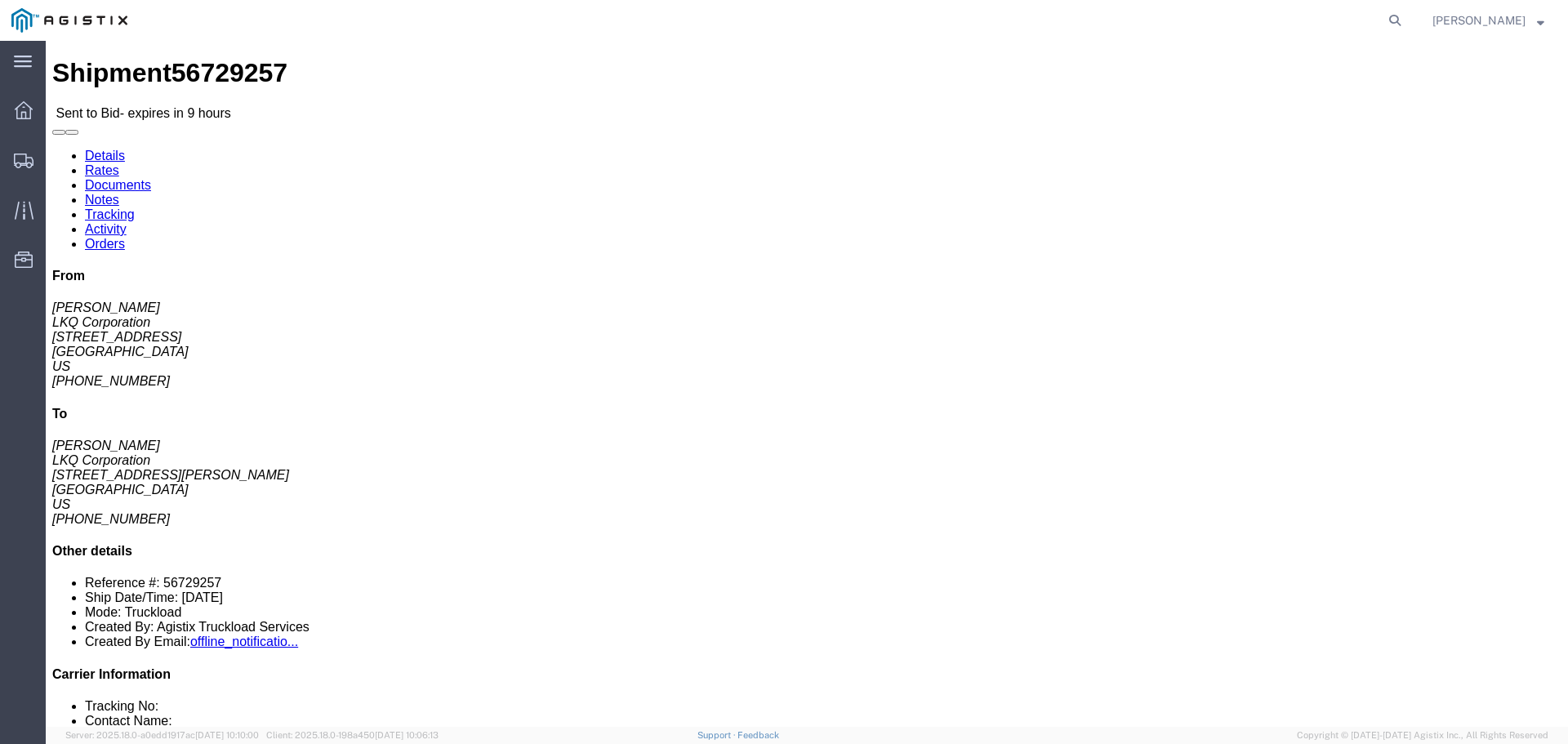
click button "button"
click button "Ignore Bid"
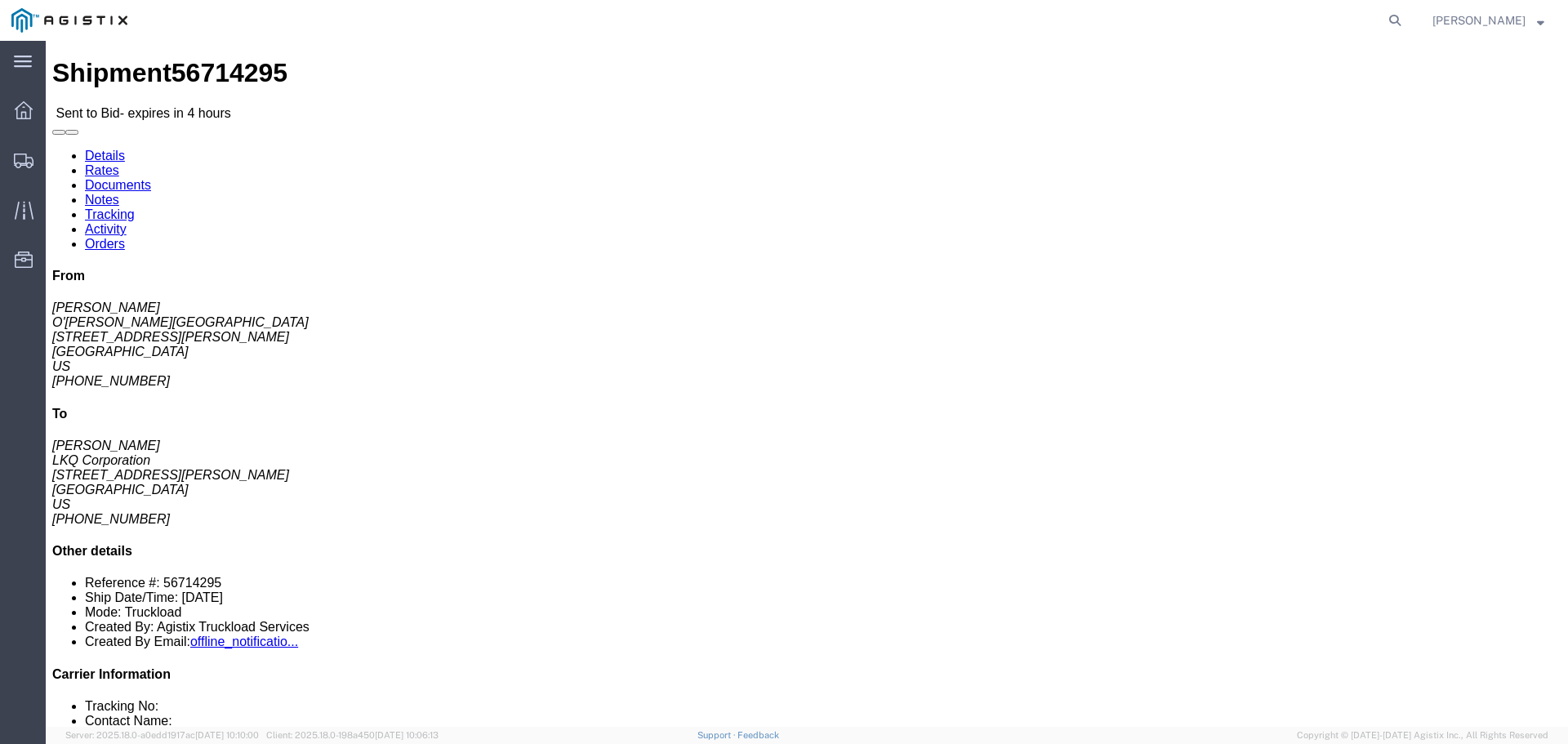
click icon "button"
click link "Enter / Modify Bid"
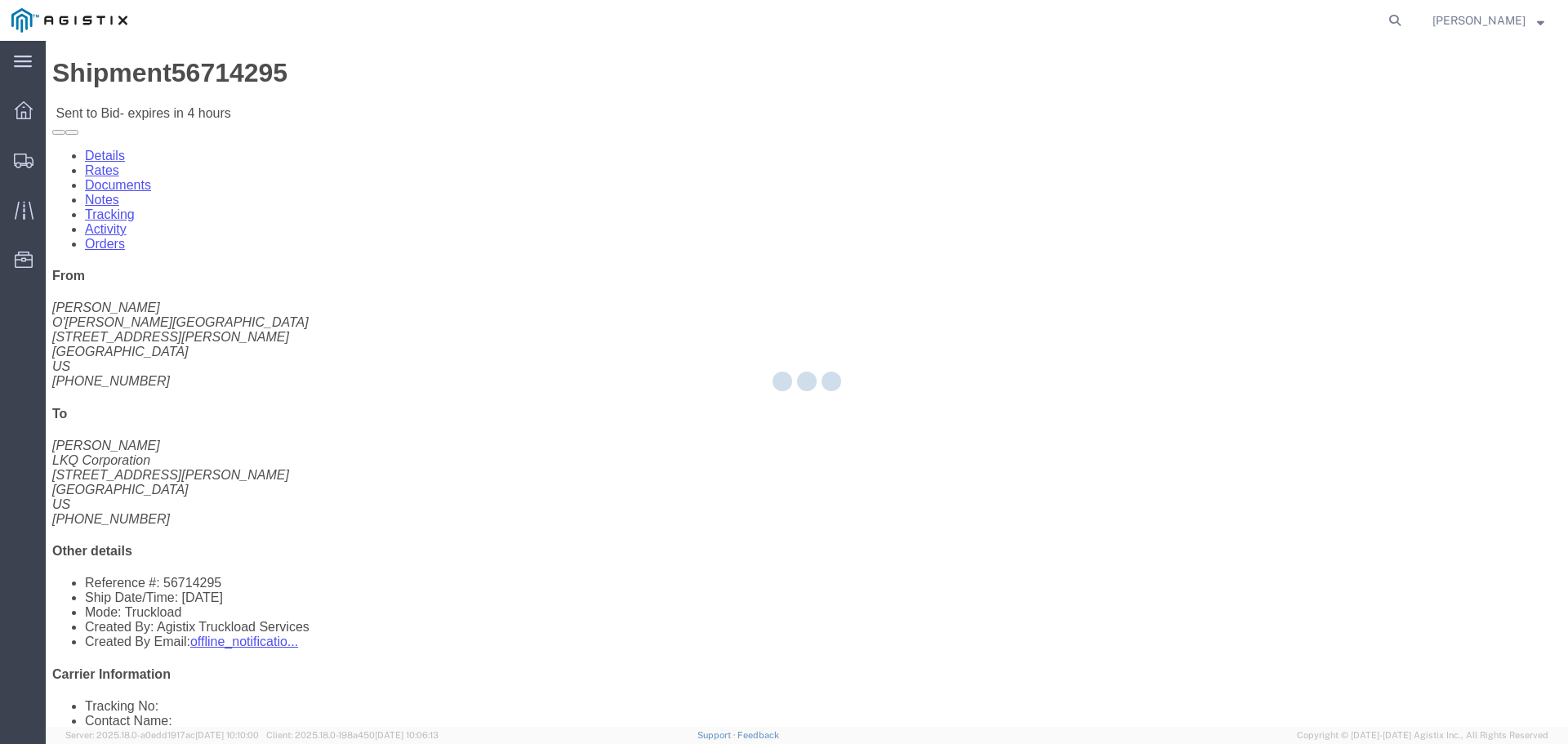
select select "22593"
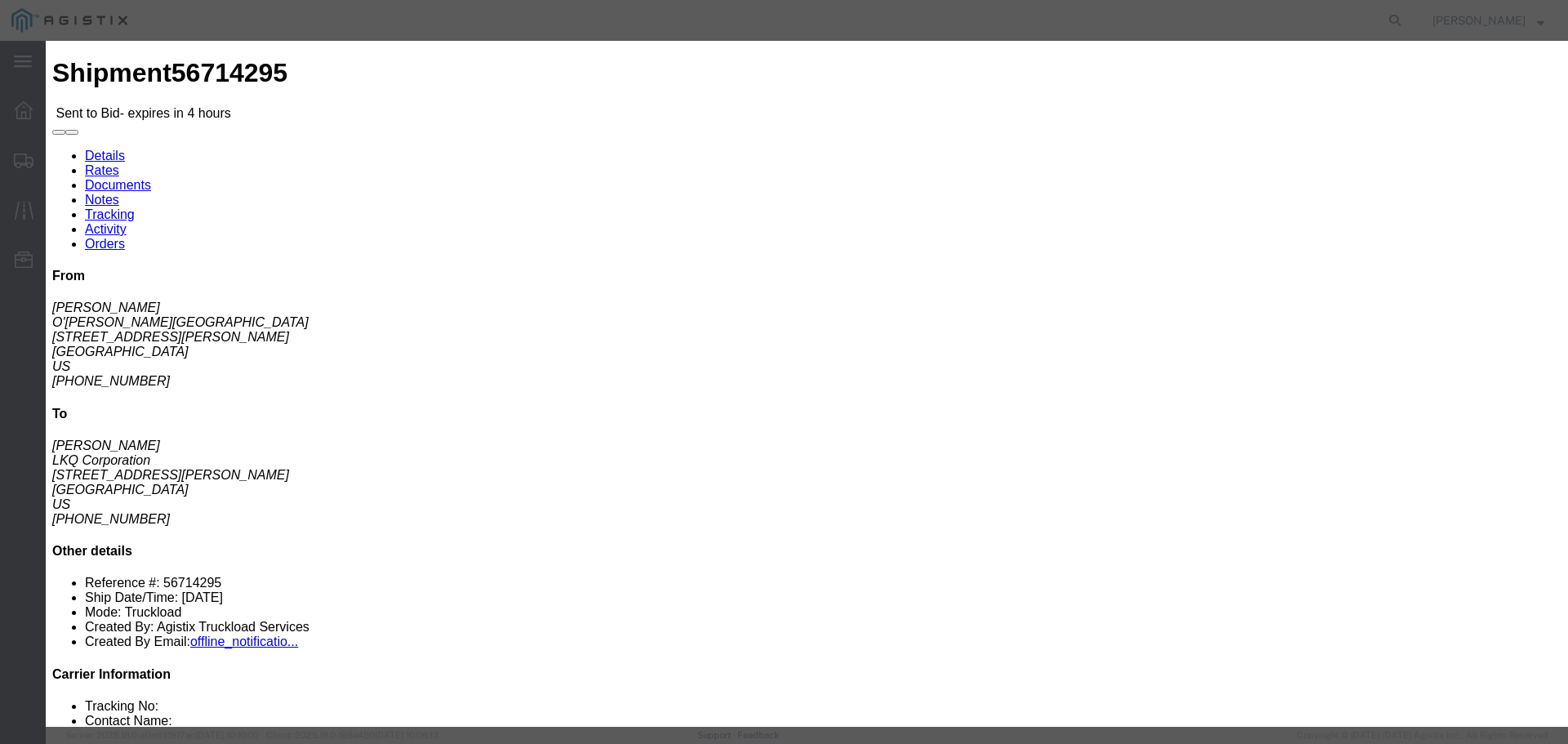
click select "Select Rail TL Standard 3 - 5 Day"
select select "41882"
click select "Select Rail TL Standard 3 - 5 Day"
click input "text"
type input "RLX"
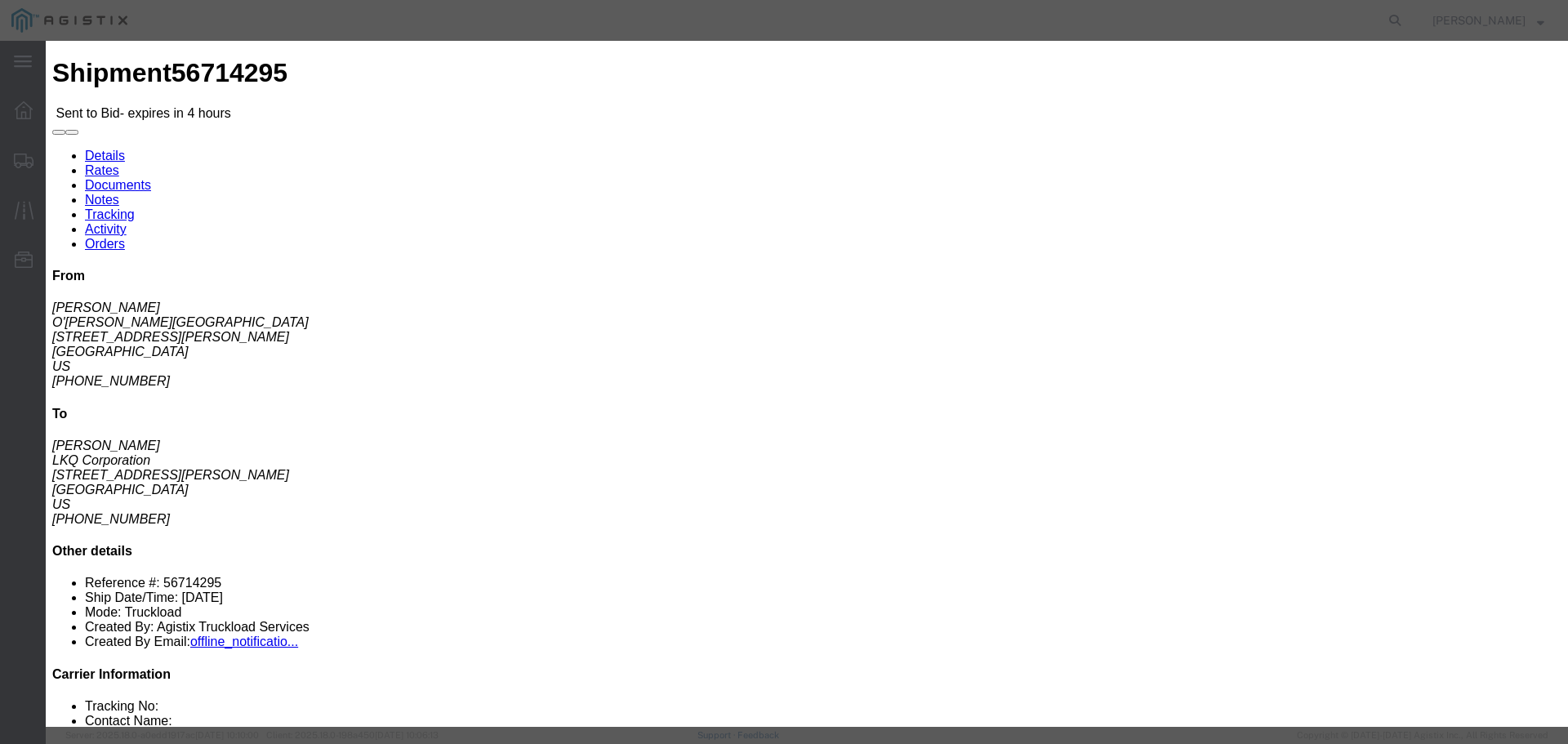
click select "Select Air Less than Truckload Multi-Leg Ocean Freight Rail Small Parcel Truckl…"
select select "TL"
click select "Select Air Less than Truckload Multi-Leg Ocean Freight Rail Small Parcel Truckl…"
click input "number"
type input "1"
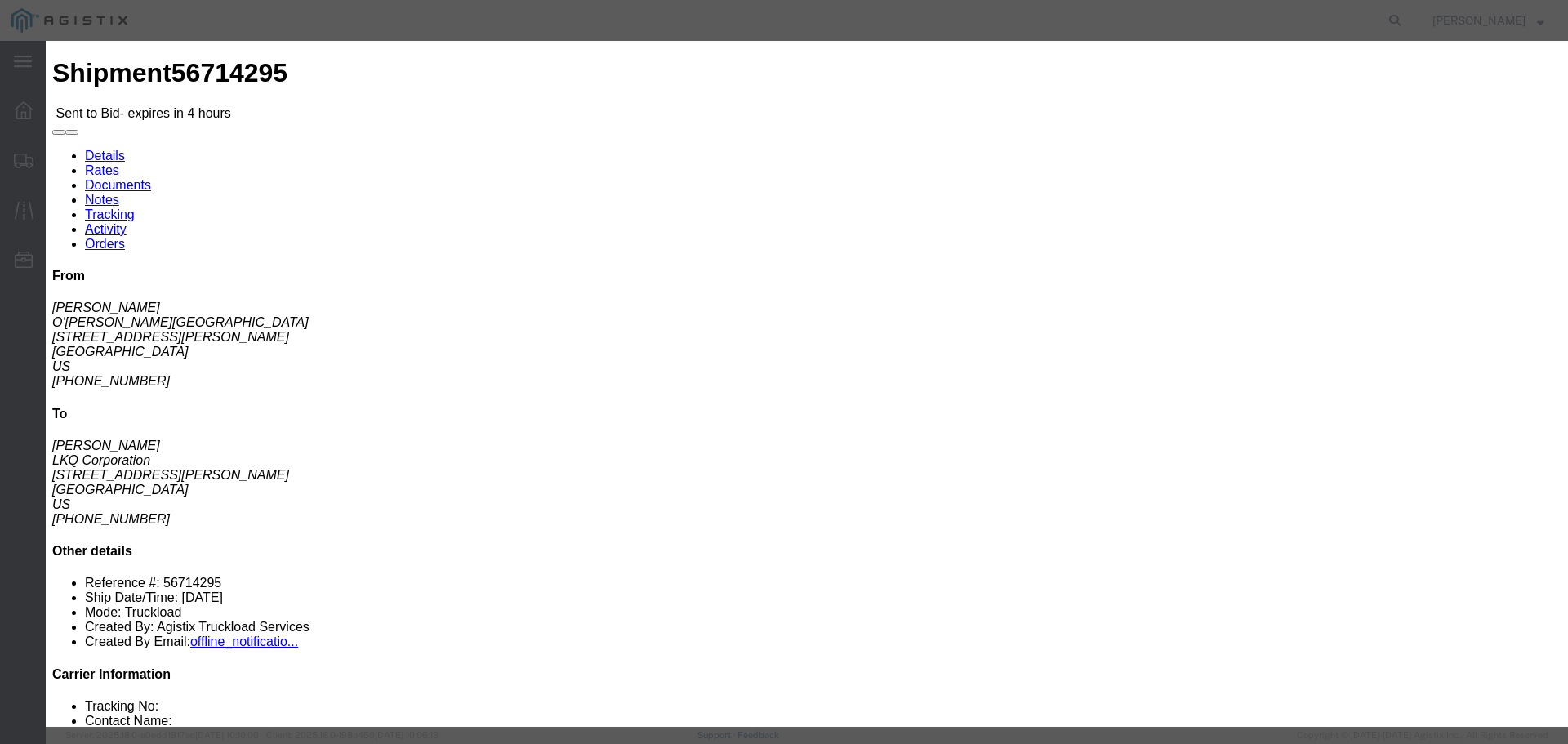
click input "number"
type input "400"
click div "Sub total 400.00"
click button "Submit"
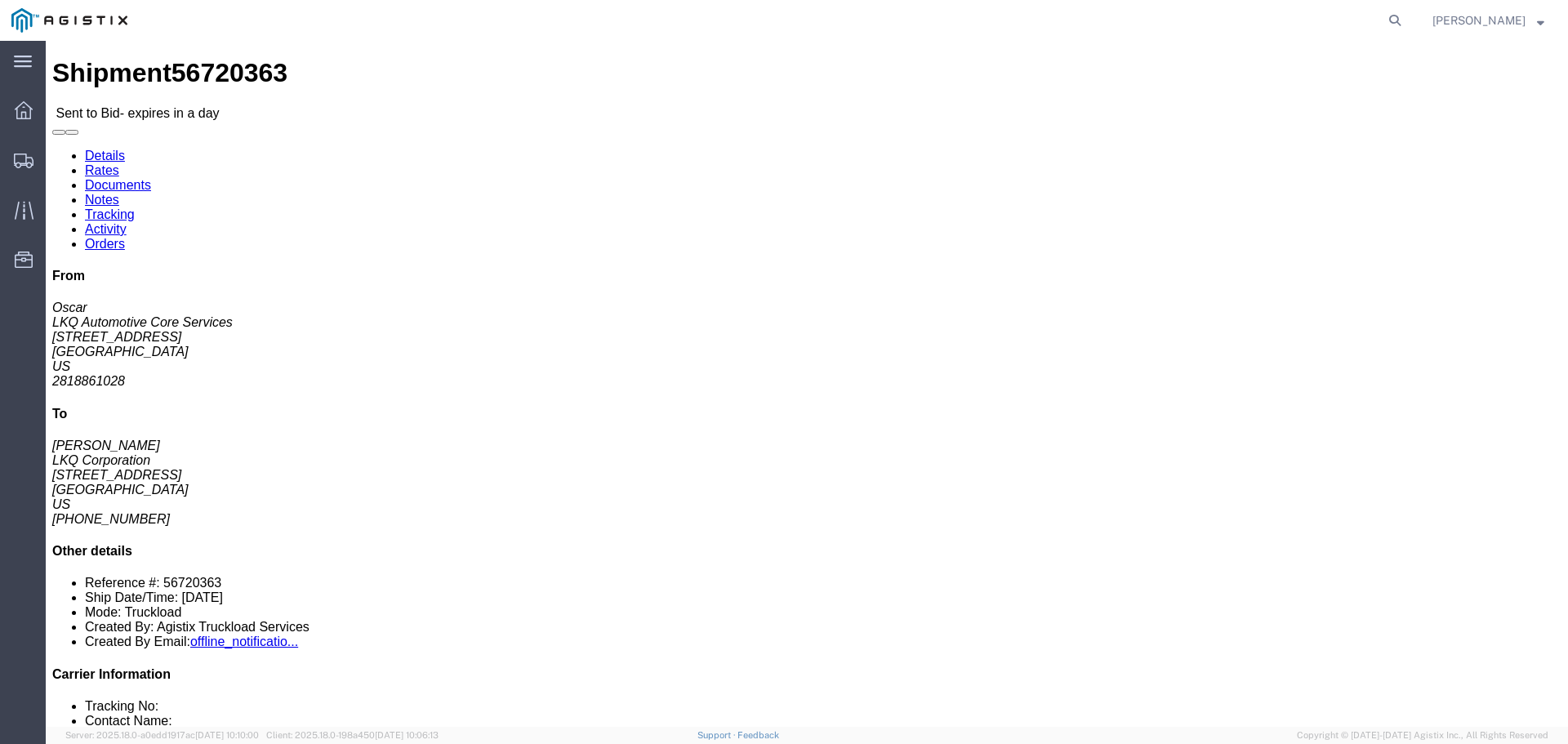
drag, startPoint x: 126, startPoint y: 367, endPoint x: 170, endPoint y: 365, distance: 44.0
click button "button"
click link "Enter / Modify Bid"
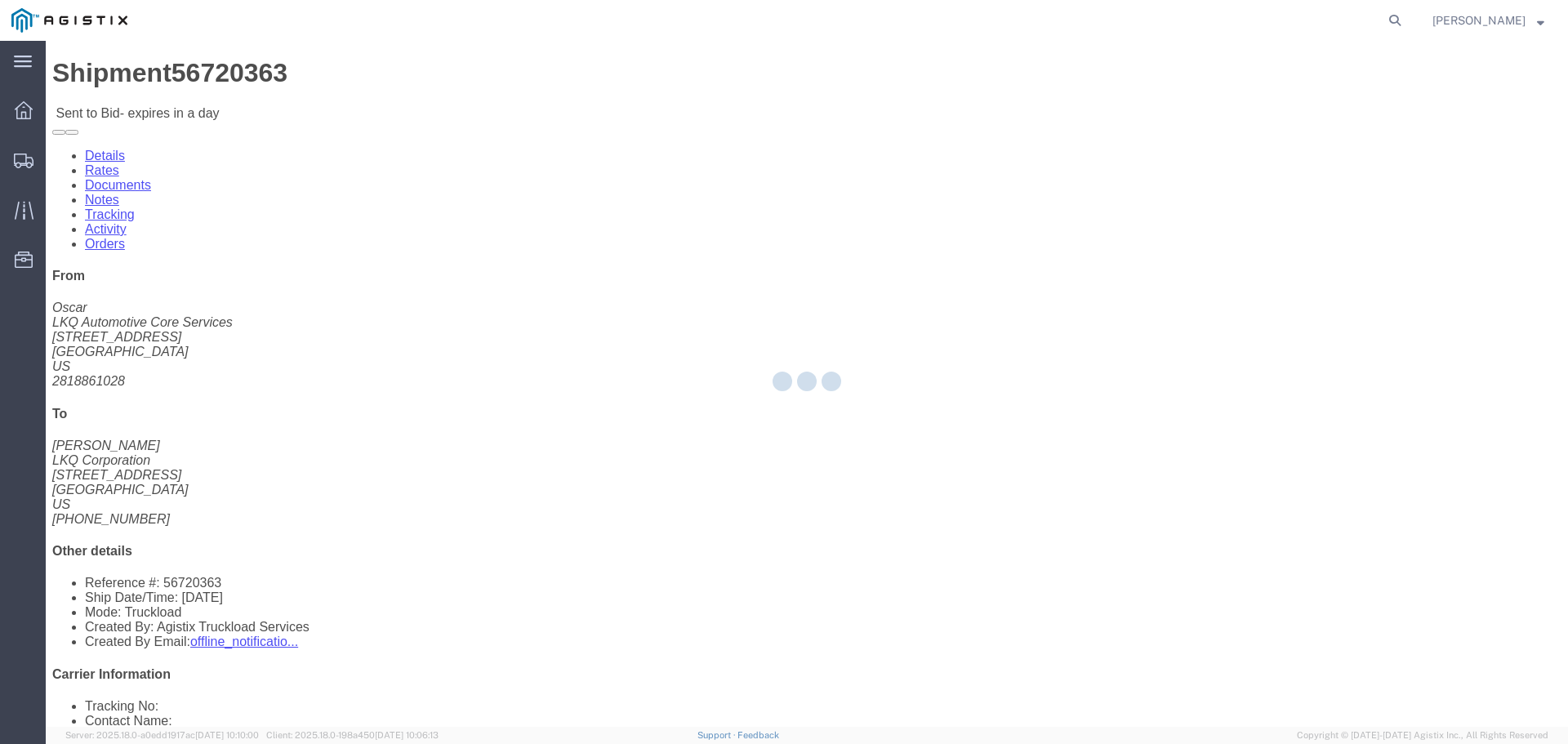
select select "22593"
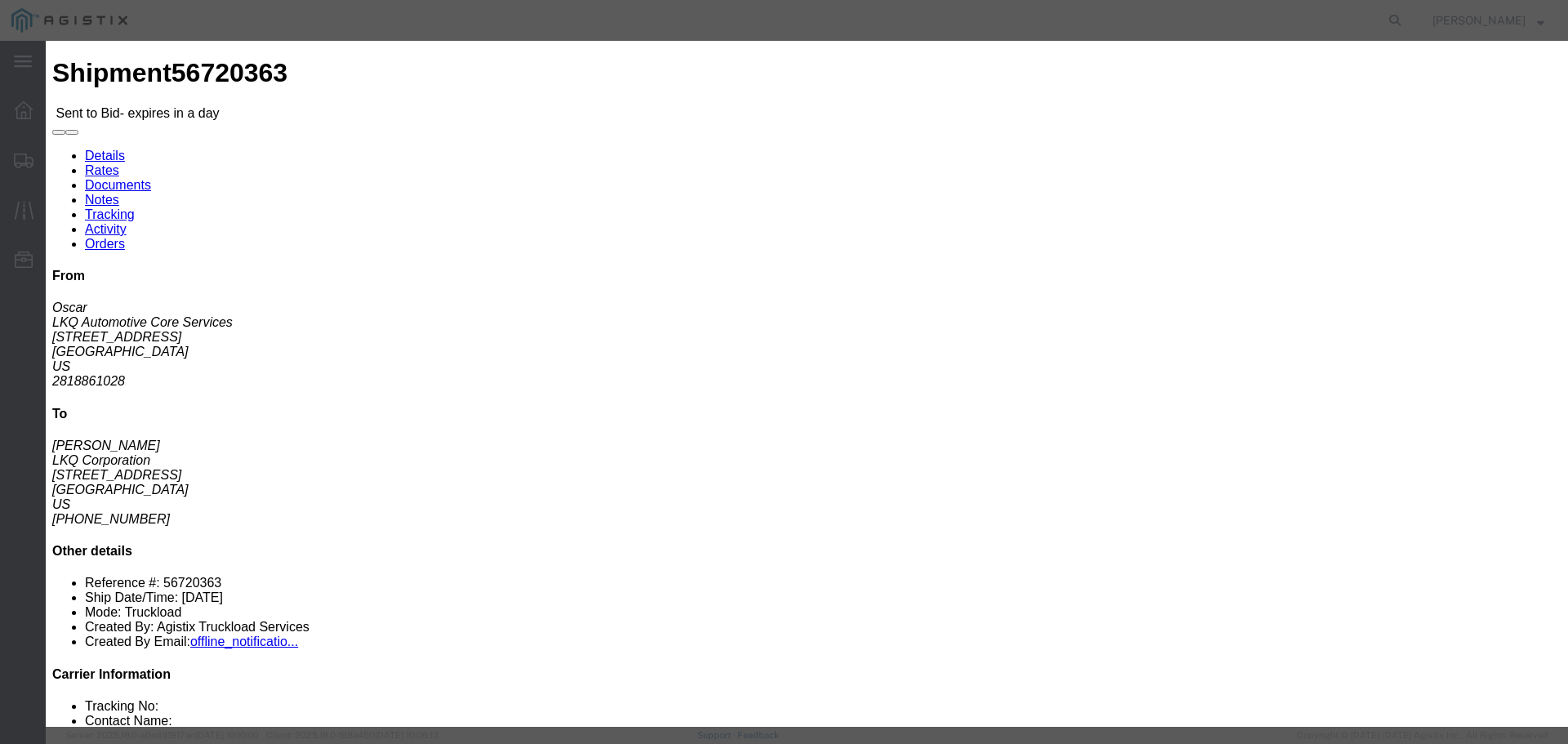
click select "Select Rail TL Standard 3 - 5 Day"
select select "41882"
click select "Select Rail TL Standard 3 - 5 Day"
click input "text"
type input "RLX"
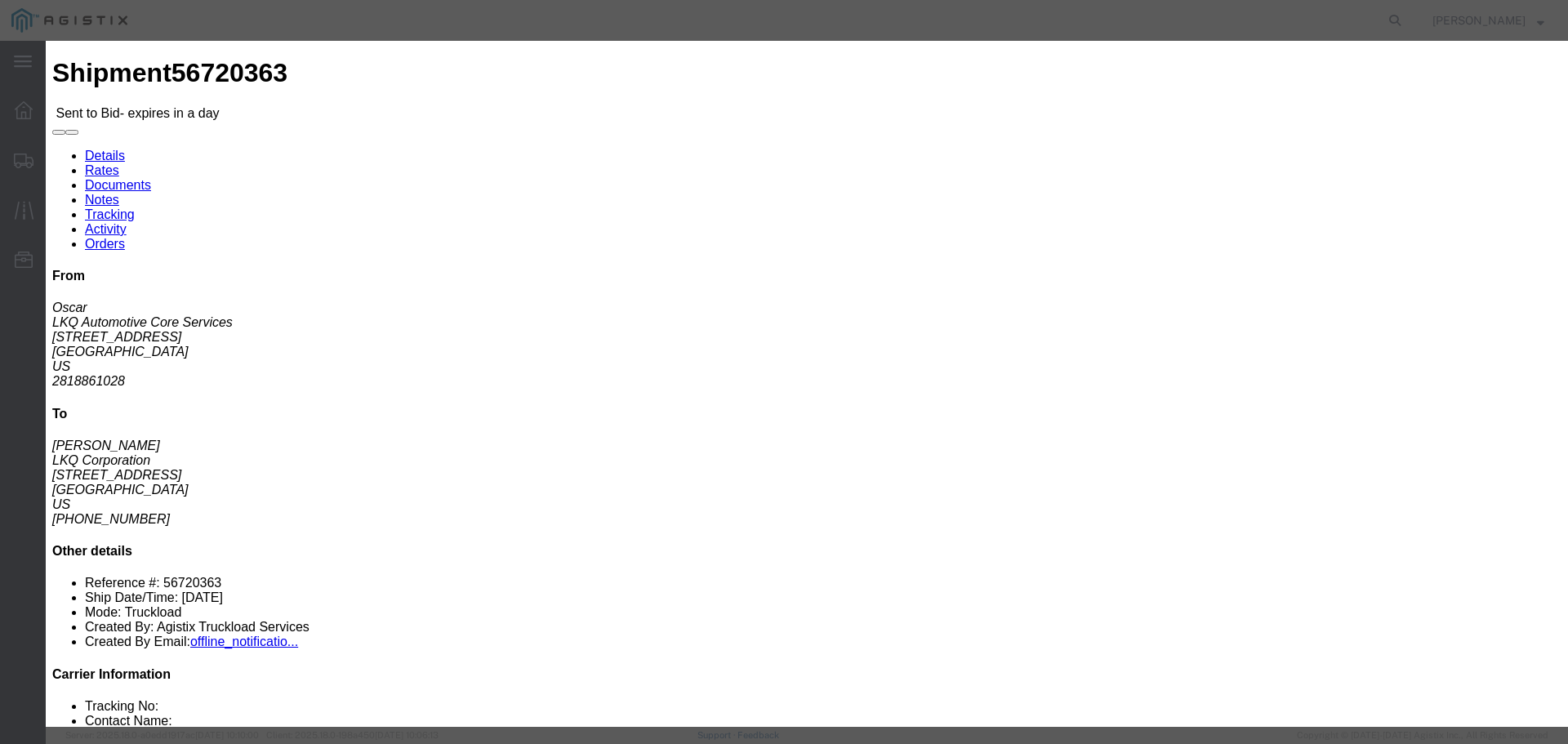
click select "Select Air Less than Truckload Multi-Leg Ocean Freight Rail Small Parcel Truckl…"
select select "TL"
click select "Select Air Less than Truckload Multi-Leg Ocean Freight Rail Small Parcel Truckl…"
click input "number"
type input "2"
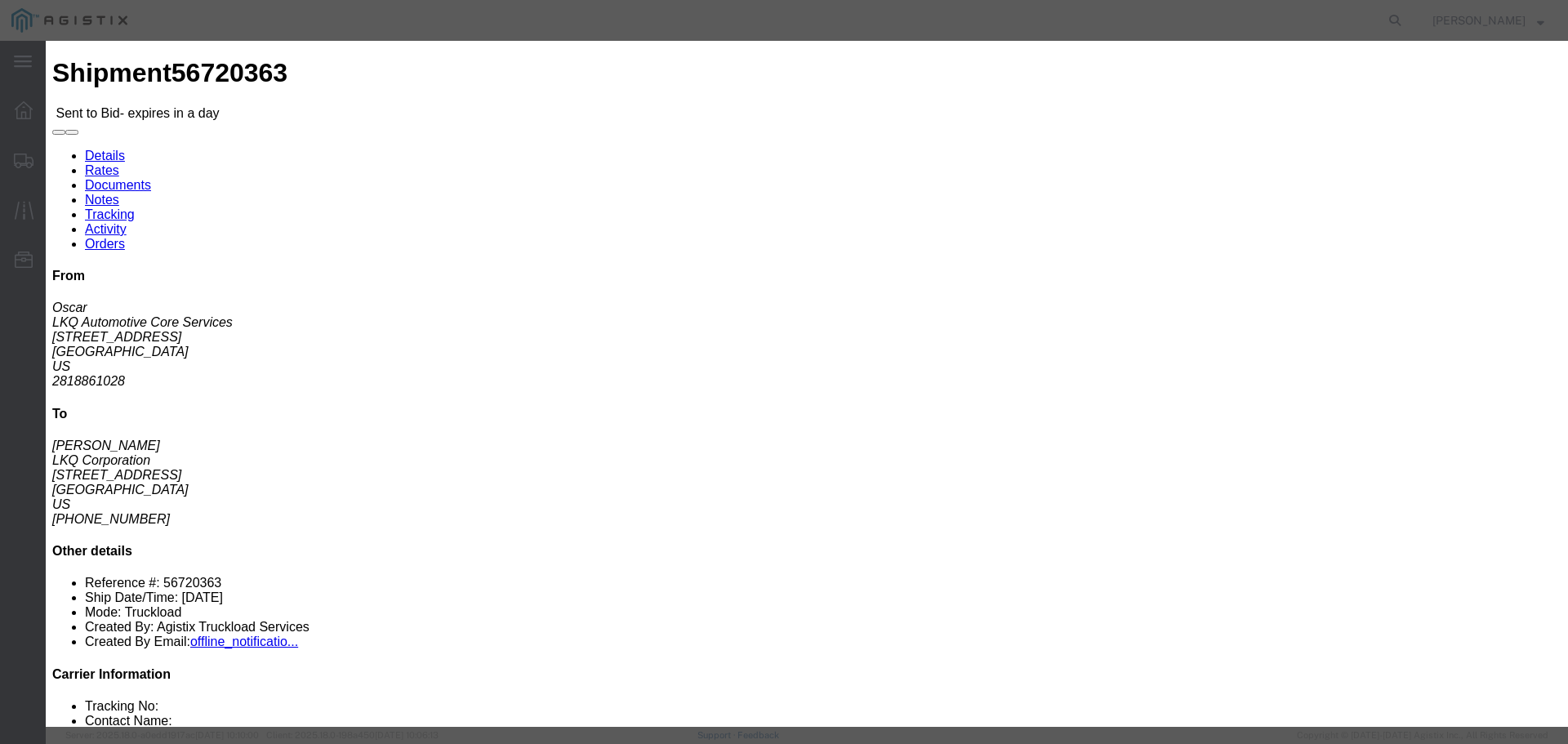
click input "number"
type input "1900"
click button "Submit"
